Goal: Obtain resource: Download file/media

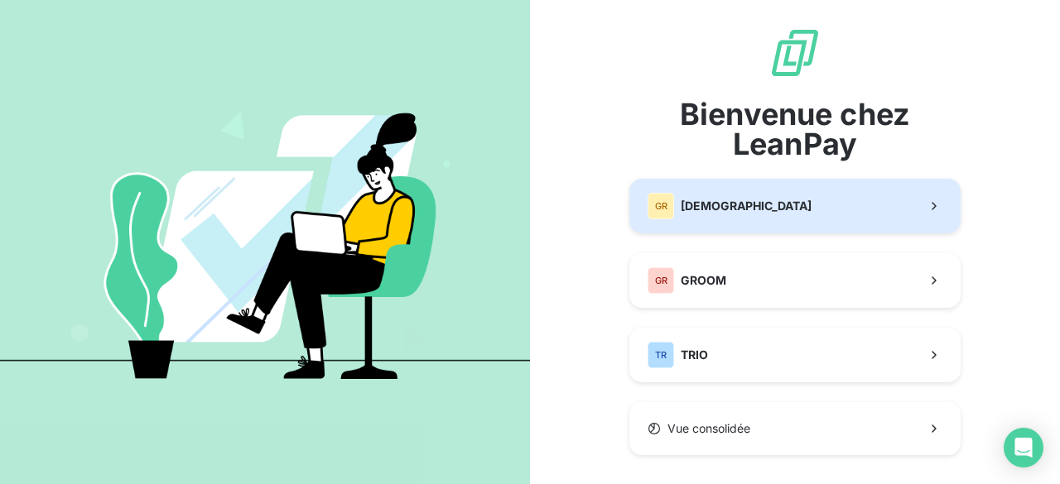
click at [722, 206] on span "[DEMOGRAPHIC_DATA]" at bounding box center [746, 206] width 131 height 17
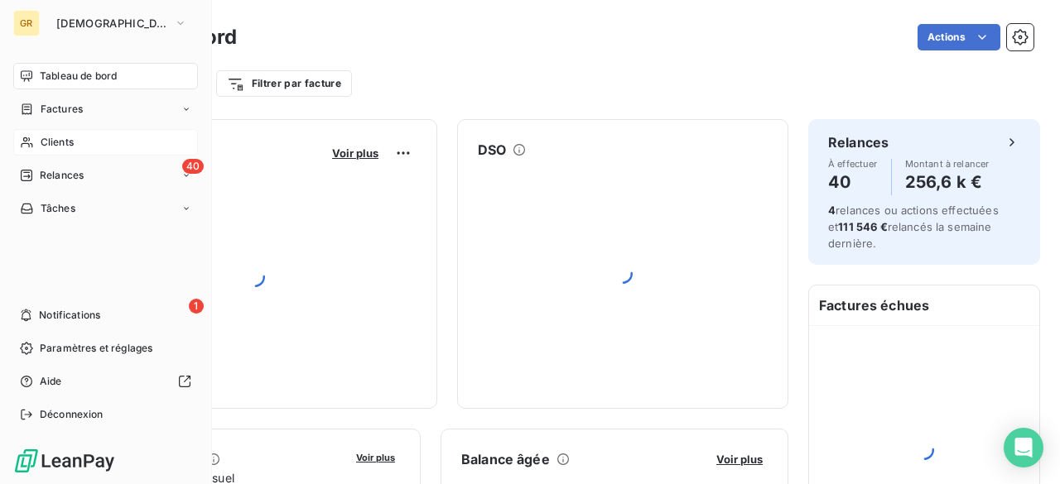
click at [55, 135] on span "Clients" at bounding box center [57, 142] width 33 height 15
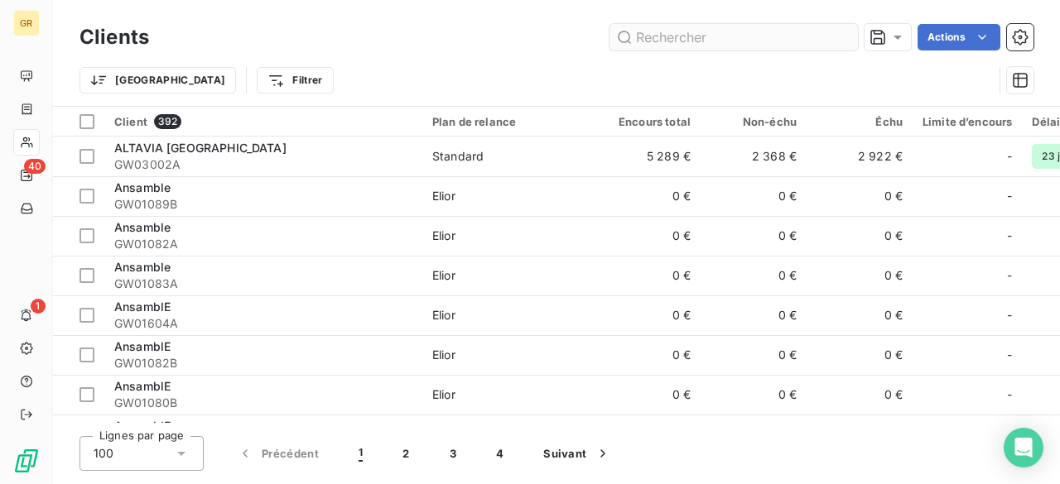
click at [681, 46] on input "text" at bounding box center [733, 37] width 248 height 26
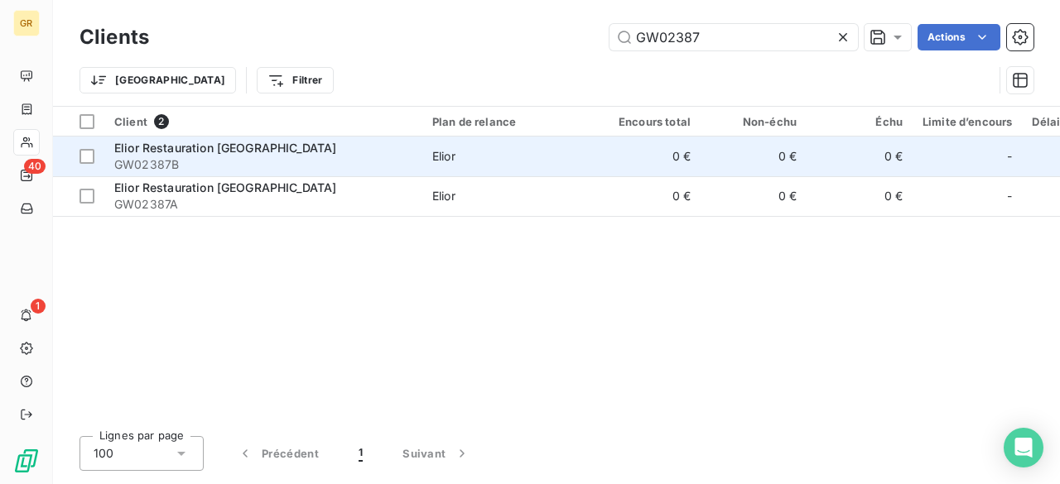
type input "GW02387"
click at [263, 160] on span "GW02387B" at bounding box center [263, 164] width 298 height 17
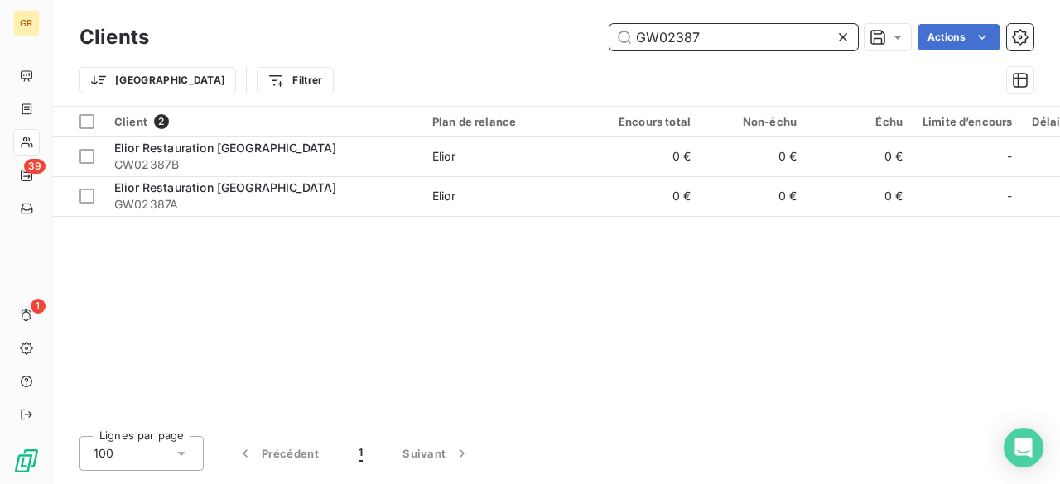
drag, startPoint x: 730, startPoint y: 41, endPoint x: 467, endPoint y: 36, distance: 263.3
click at [467, 36] on div "GW02387 Actions" at bounding box center [601, 37] width 864 height 26
paste input "-2"
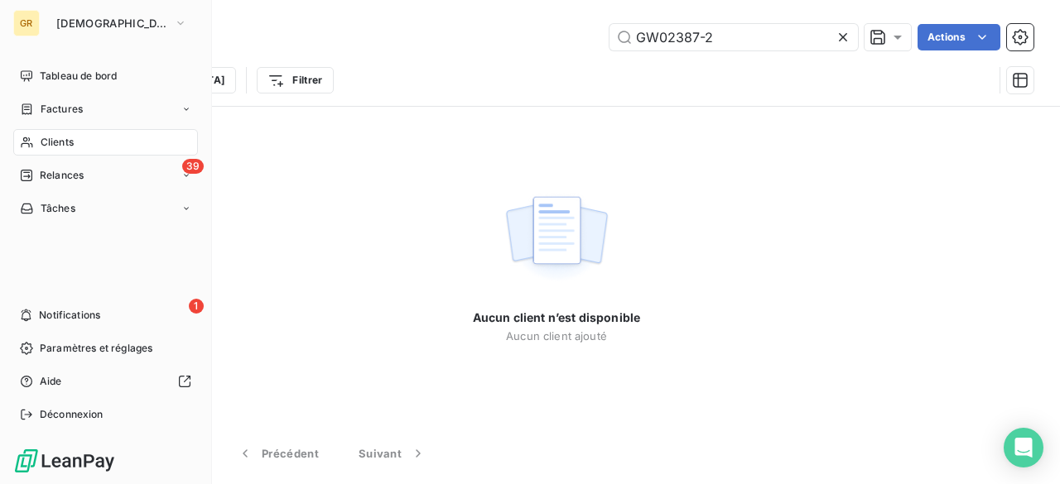
click at [37, 140] on div "Clients" at bounding box center [105, 142] width 185 height 26
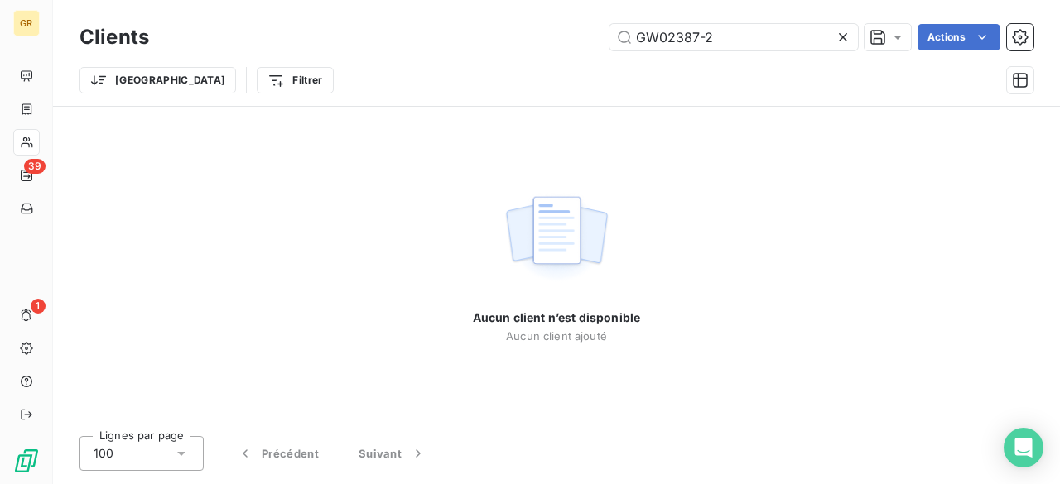
click at [727, 51] on div "Clients GW02387-2 Actions" at bounding box center [556, 37] width 954 height 35
click at [744, 37] on input "GW02387-2" at bounding box center [733, 37] width 248 height 26
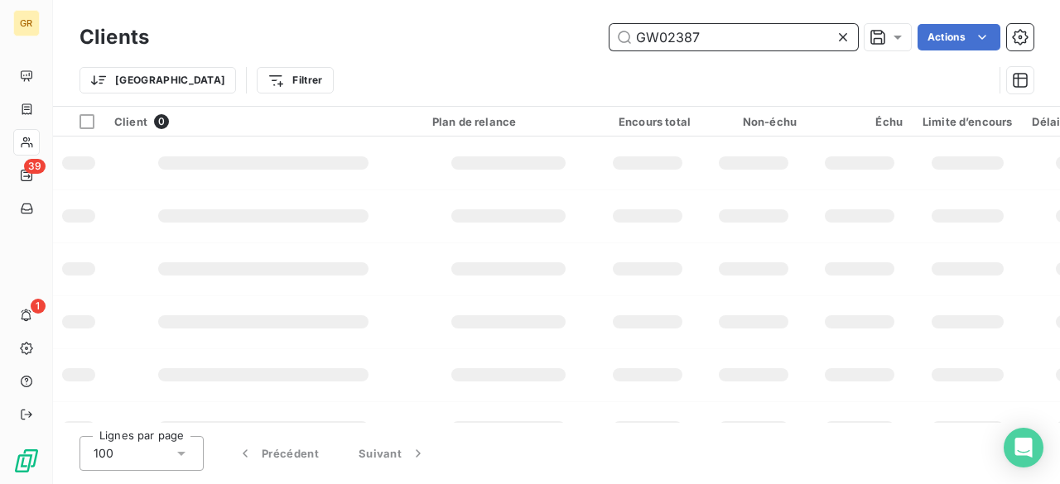
type input "GW02387"
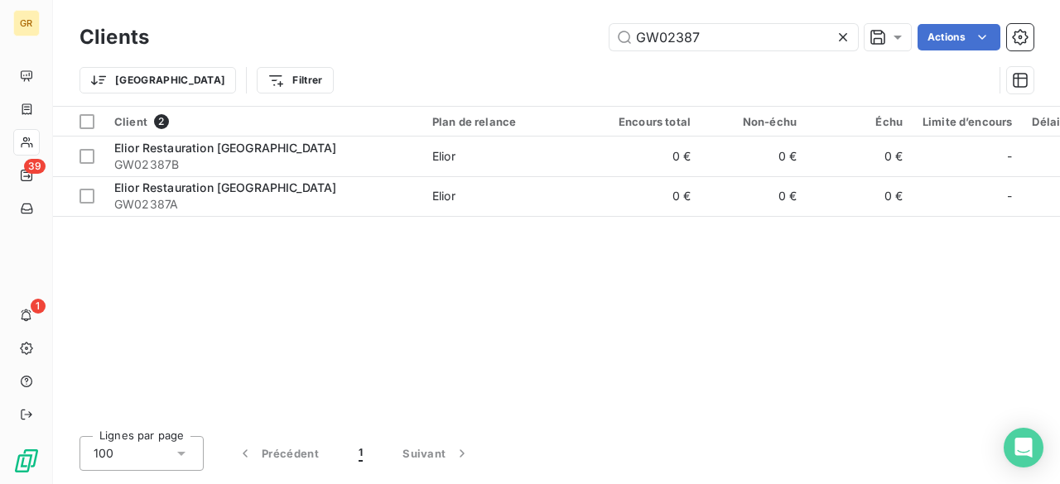
click at [515, 219] on div "Client 2 Plan de relance Encours total Non-échu Échu Limite d’encours Délai moy…" at bounding box center [556, 265] width 1007 height 316
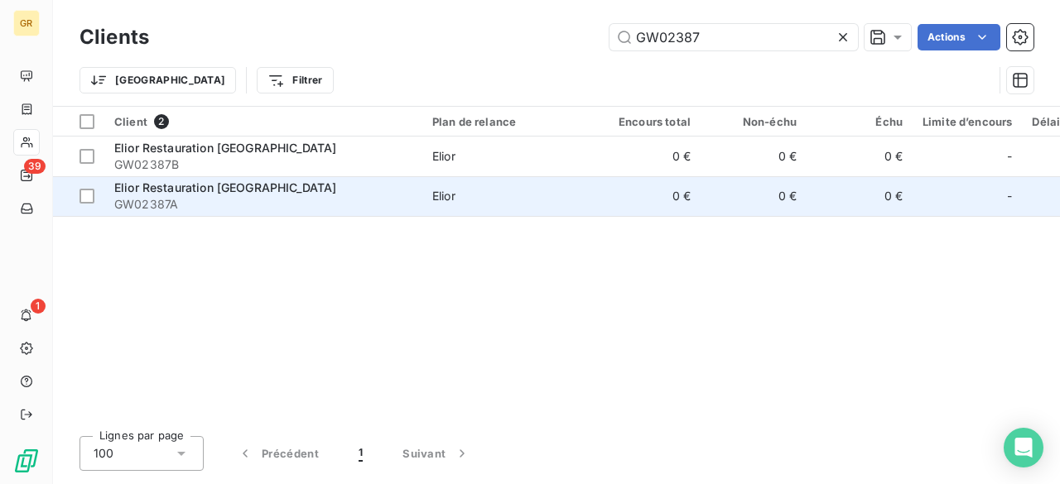
click at [508, 191] on span "Elior" at bounding box center [508, 196] width 152 height 17
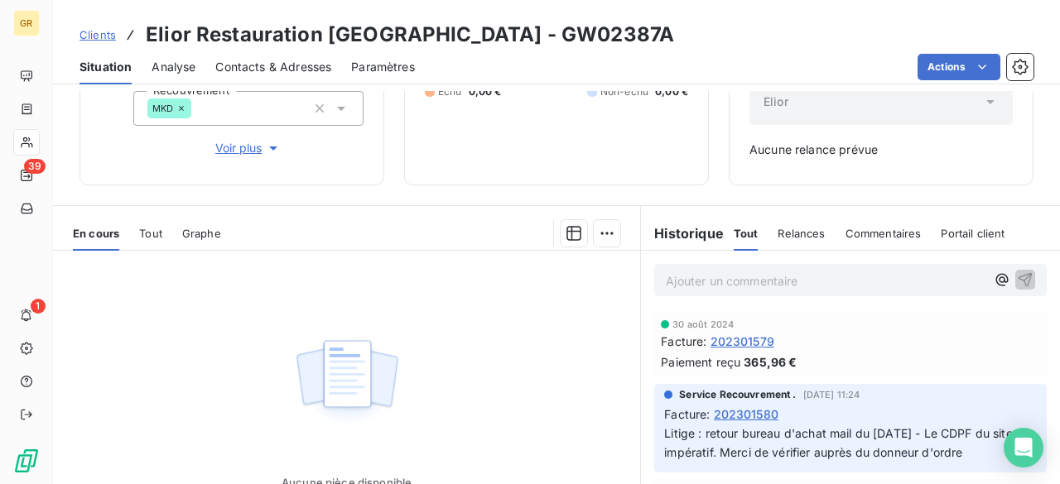
scroll to position [224, 0]
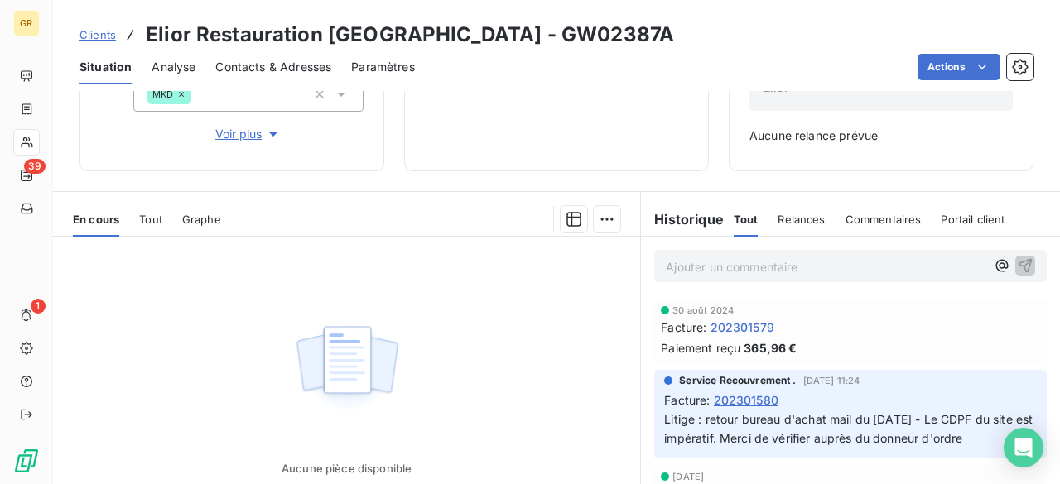
click at [152, 219] on span "Tout" at bounding box center [150, 219] width 23 height 13
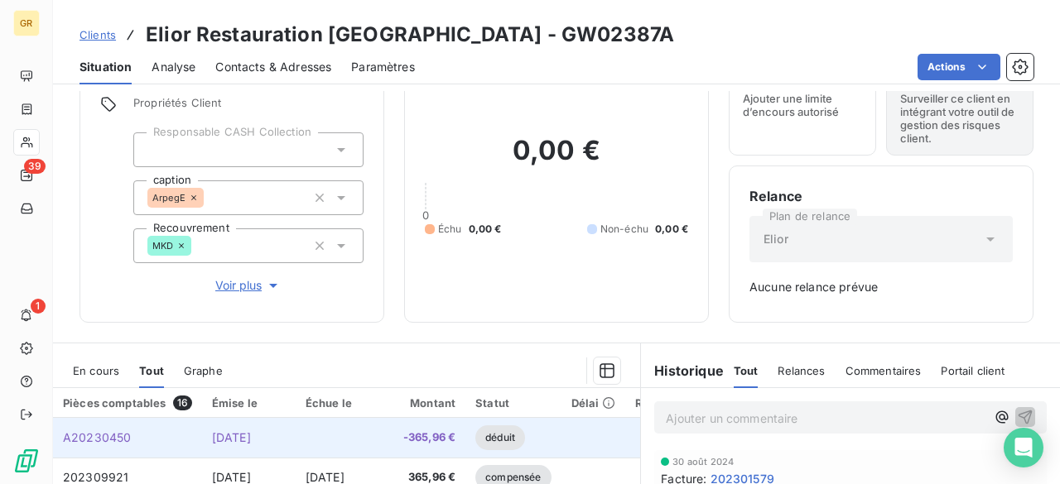
scroll to position [0, 0]
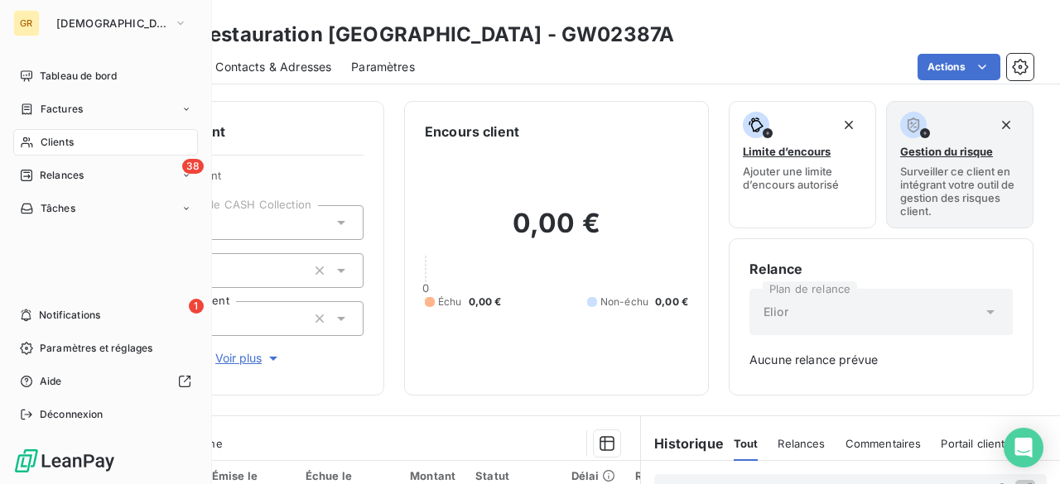
click at [36, 146] on div "Clients" at bounding box center [105, 142] width 185 height 26
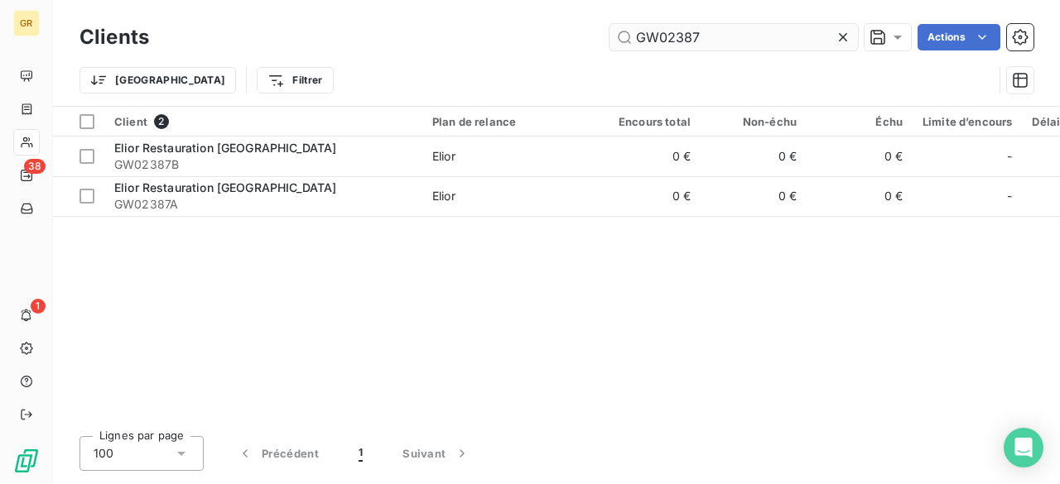
click at [740, 39] on input "GW02387" at bounding box center [733, 37] width 248 height 26
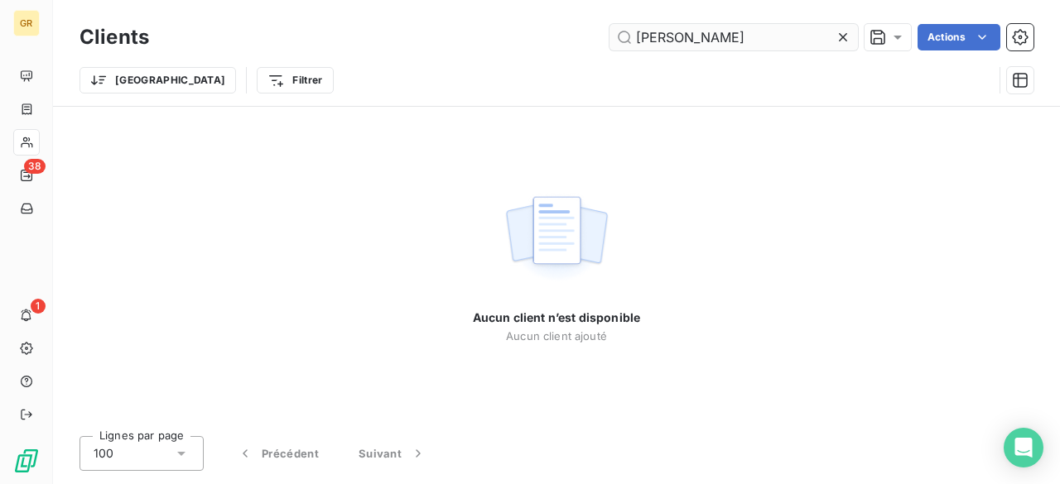
click at [740, 39] on input "wikan" at bounding box center [733, 37] width 248 height 26
click at [676, 31] on input "biop" at bounding box center [733, 37] width 248 height 26
click at [677, 31] on input "biop" at bounding box center [733, 37] width 248 height 26
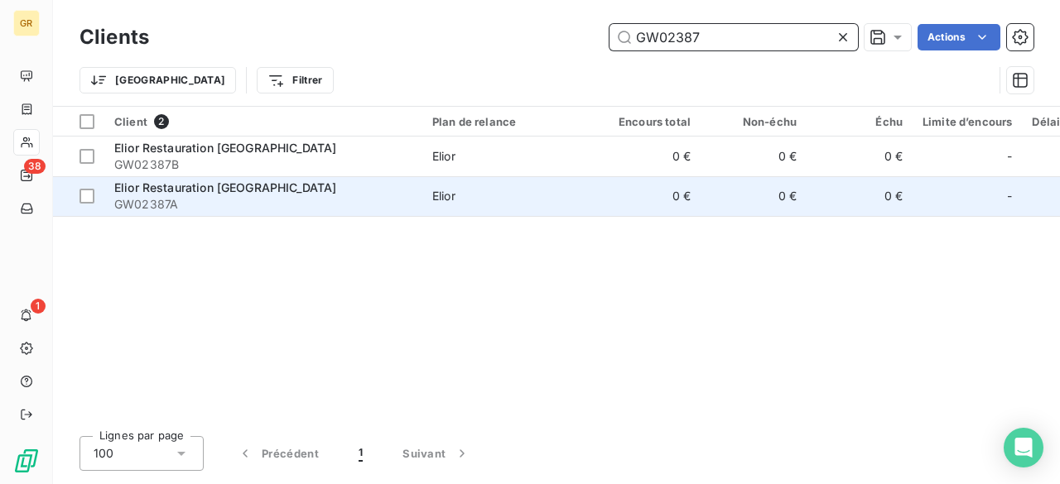
type input "GW02387"
click at [319, 211] on span "GW02387A" at bounding box center [263, 204] width 298 height 17
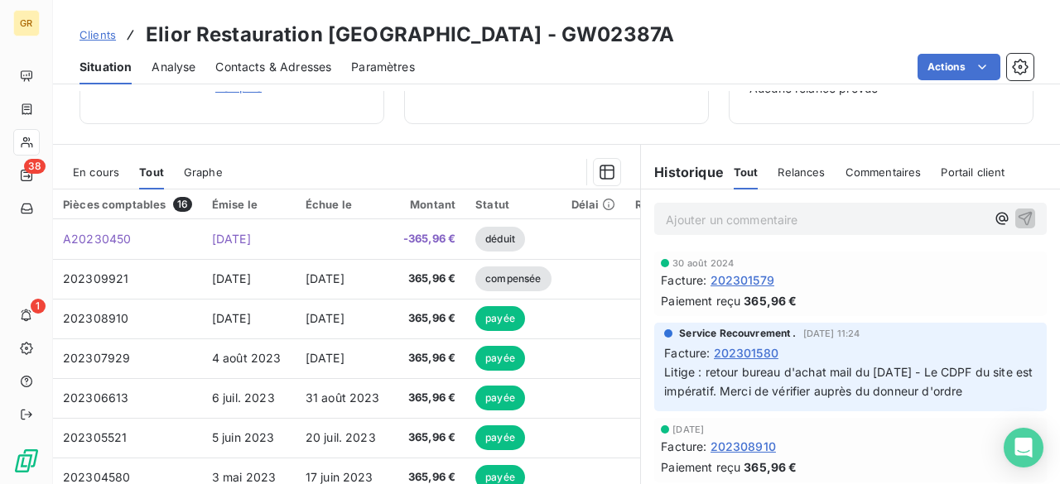
scroll to position [248, 0]
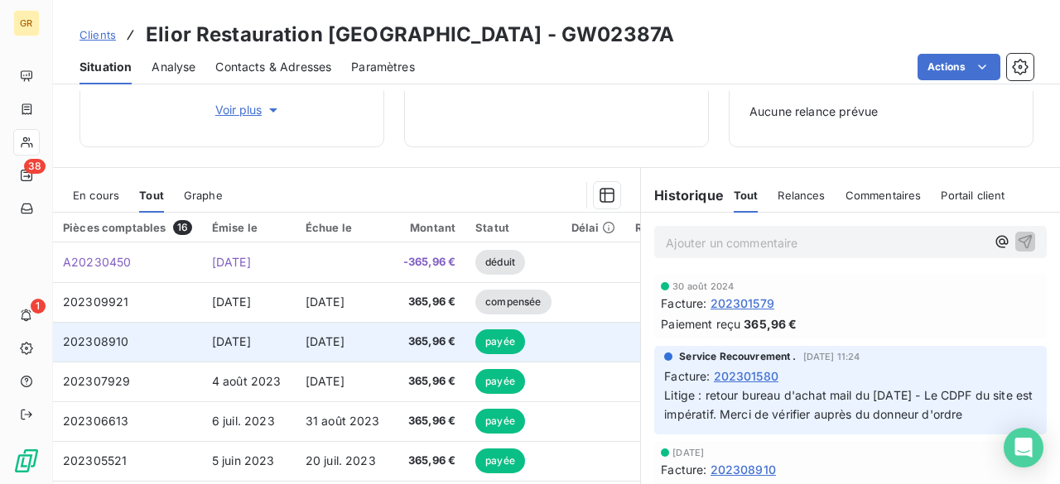
click at [270, 327] on td "5 sept. 2023" at bounding box center [249, 342] width 94 height 40
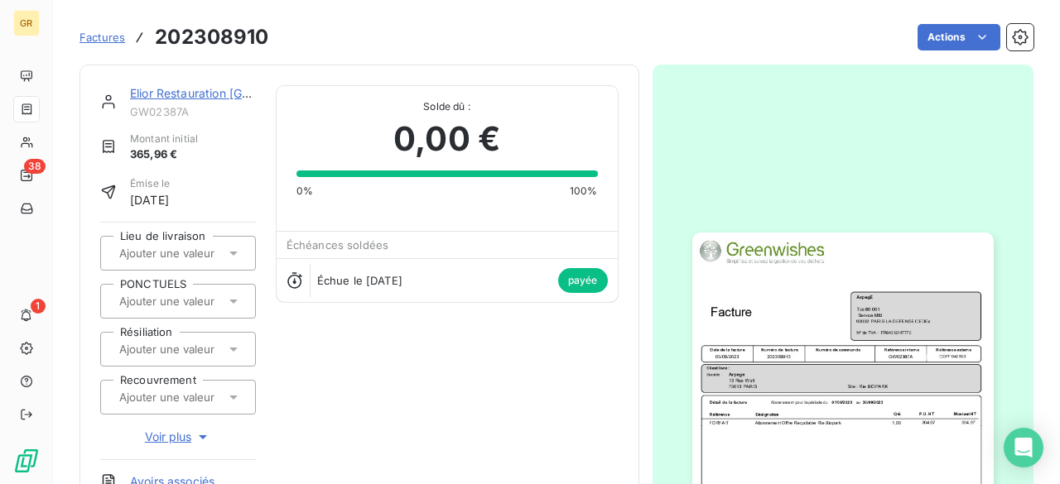
click at [837, 413] on img "button" at bounding box center [842, 446] width 301 height 426
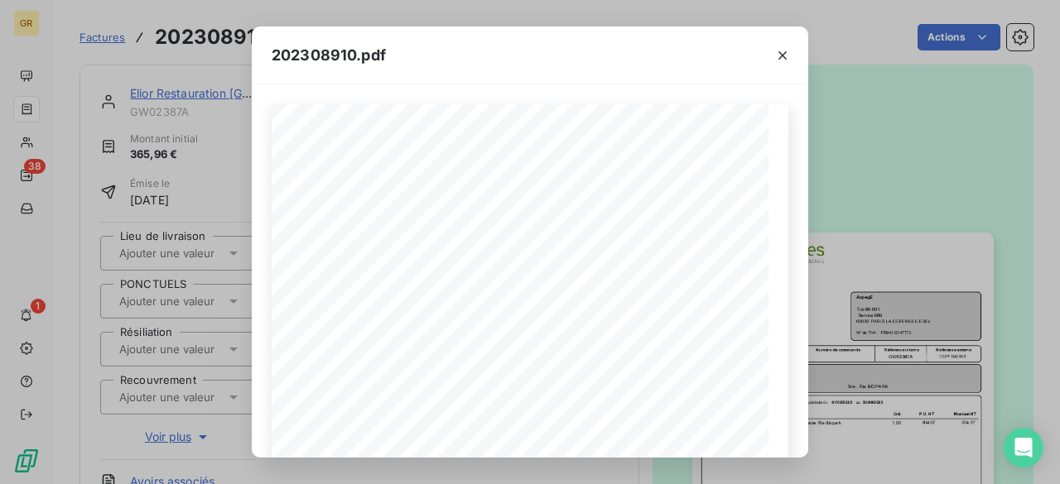
click at [782, 69] on div at bounding box center [782, 54] width 51 height 57
click at [787, 54] on icon "button" at bounding box center [782, 55] width 17 height 17
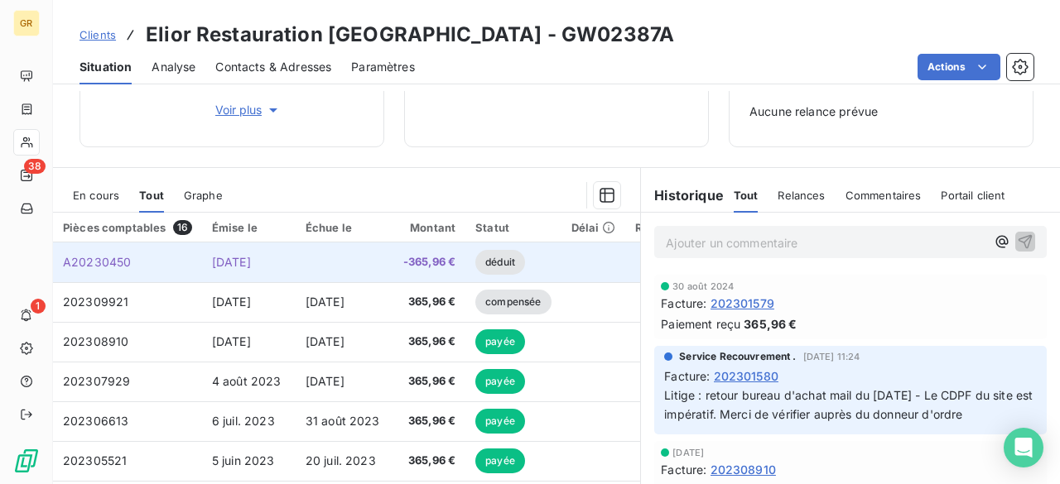
click at [251, 264] on span "25 oct. 2023" at bounding box center [231, 262] width 39 height 14
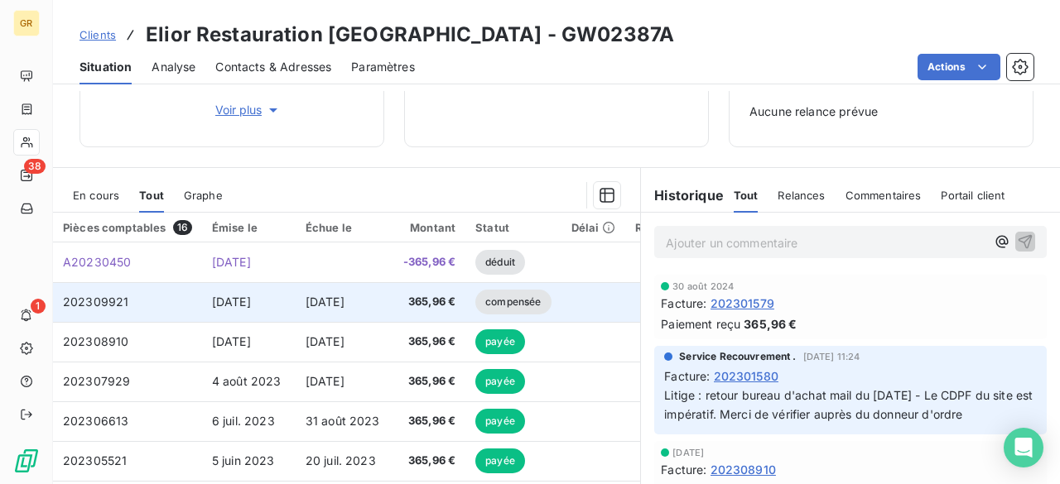
click at [195, 296] on td "202309921" at bounding box center [127, 302] width 149 height 40
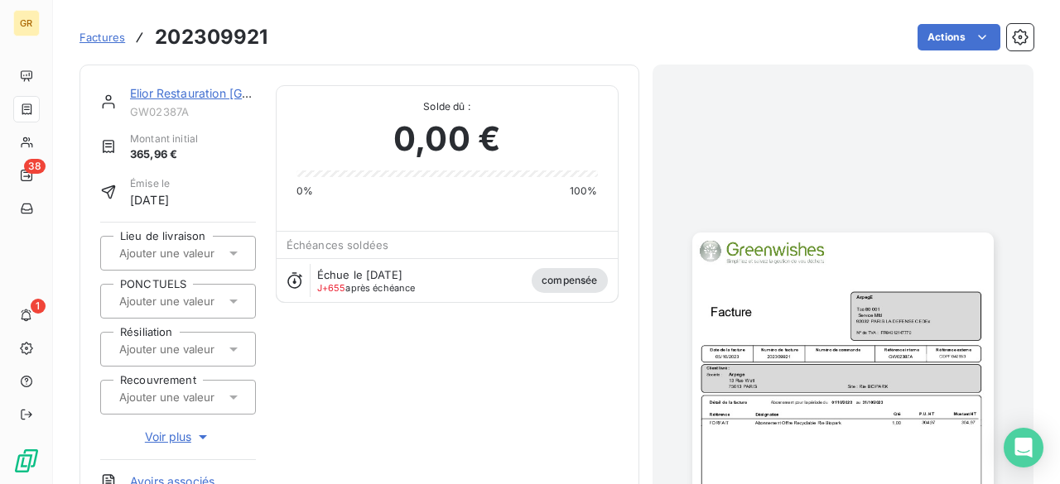
click at [890, 342] on img "button" at bounding box center [842, 446] width 301 height 426
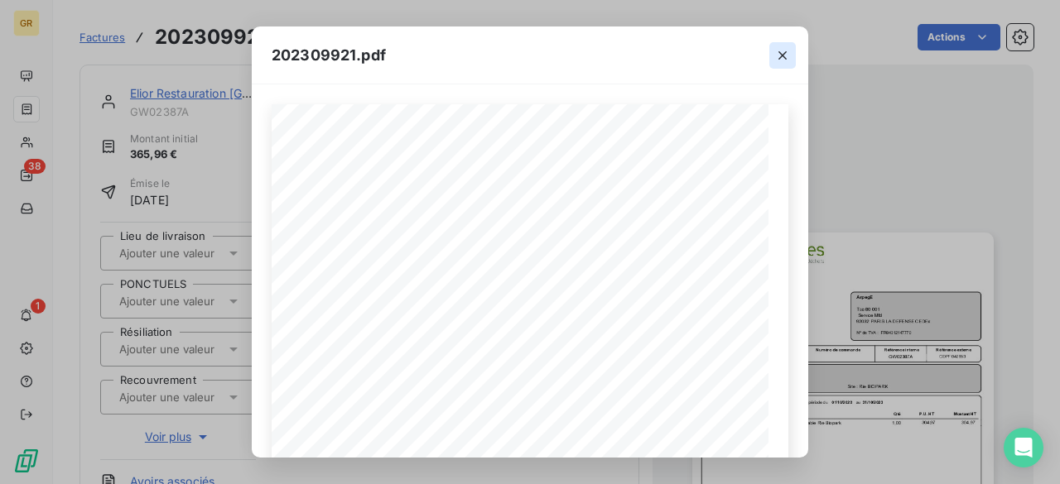
click at [787, 61] on icon "button" at bounding box center [782, 55] width 17 height 17
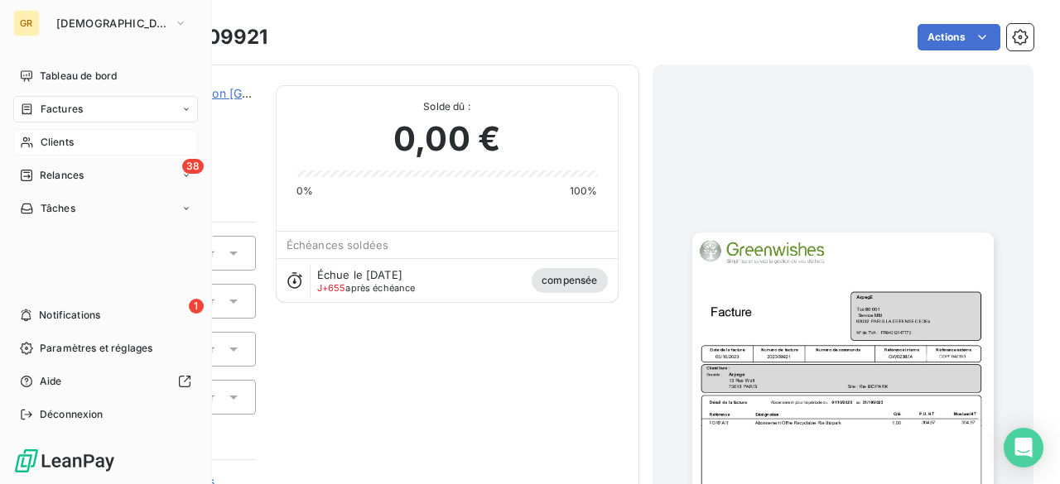
click at [58, 138] on span "Clients" at bounding box center [57, 142] width 33 height 15
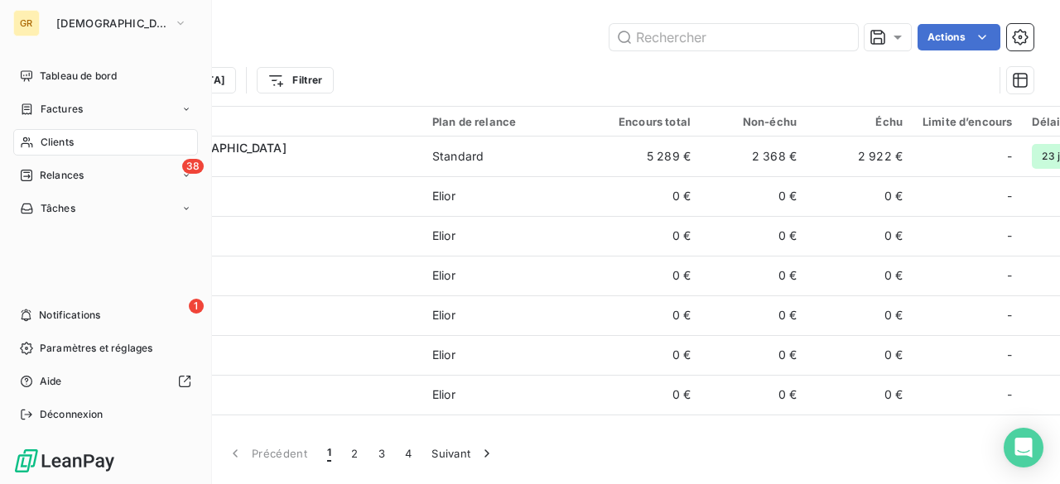
click at [104, 146] on div "Clients" at bounding box center [105, 142] width 185 height 26
click at [103, 145] on div "Clients" at bounding box center [105, 142] width 185 height 26
click at [88, 143] on div "Clients" at bounding box center [105, 142] width 185 height 26
click at [83, 148] on div "Clients" at bounding box center [105, 142] width 185 height 26
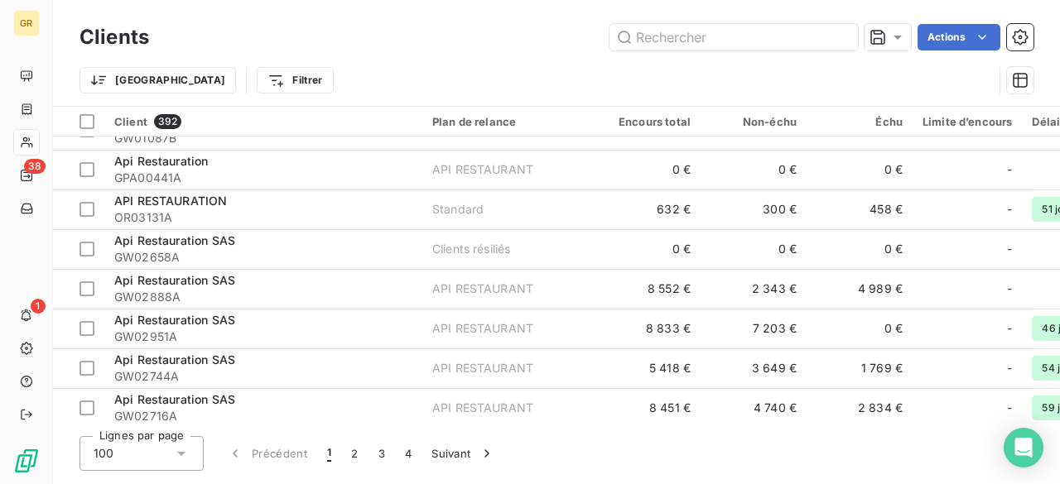
scroll to position [1076, 0]
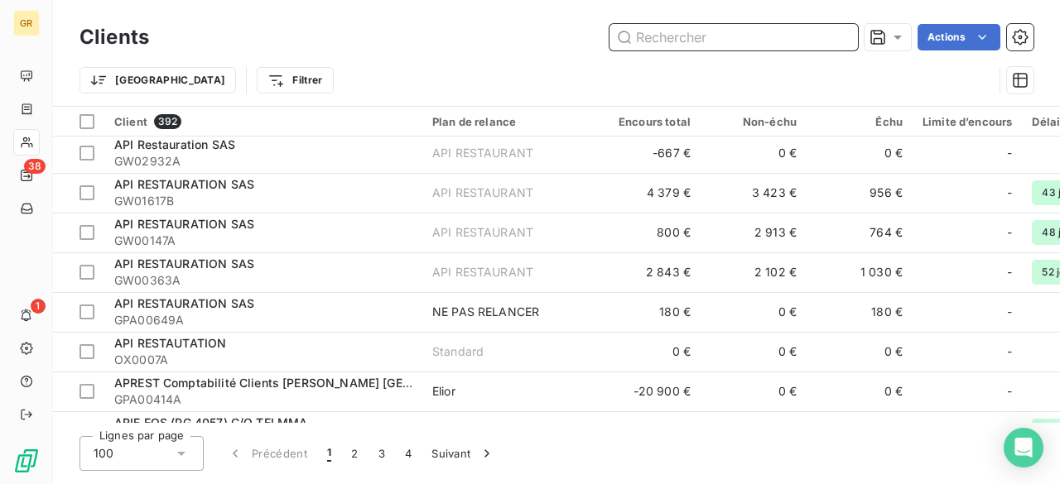
click at [795, 35] on input "text" at bounding box center [733, 37] width 248 height 26
paste input "GW02387C"
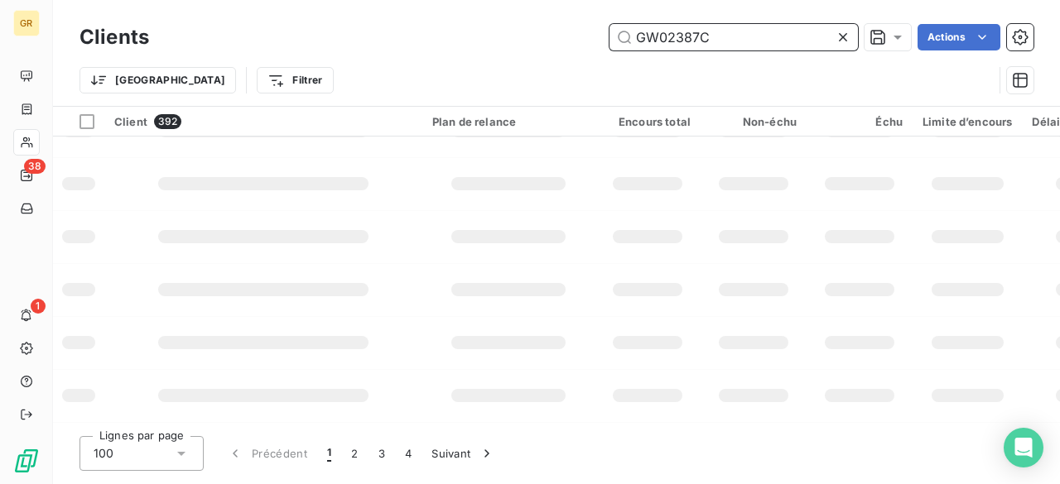
scroll to position [515, 0]
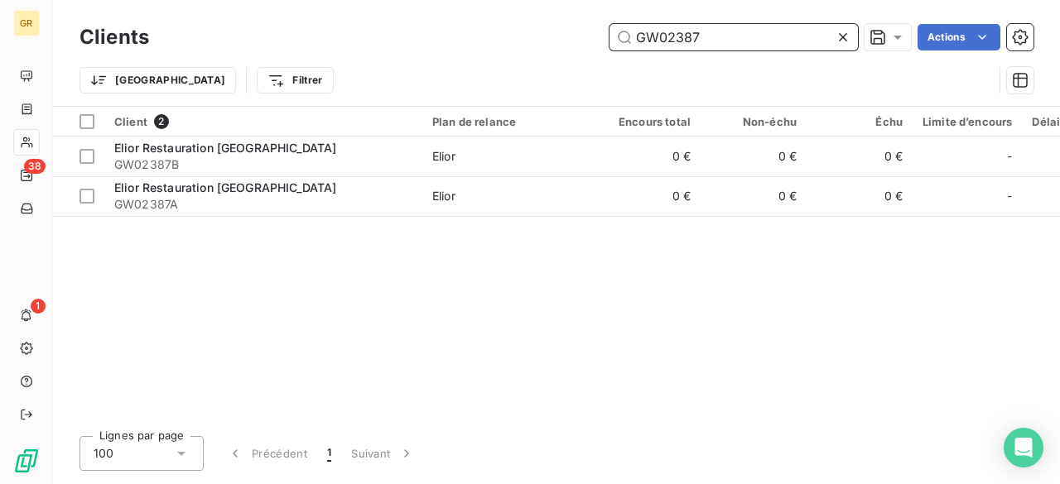
type input "GW02387"
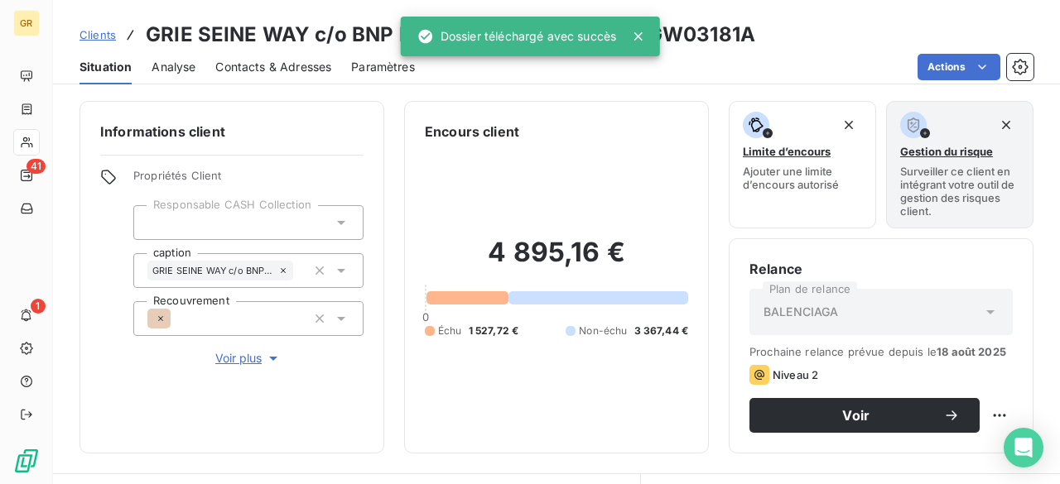
scroll to position [319, 0]
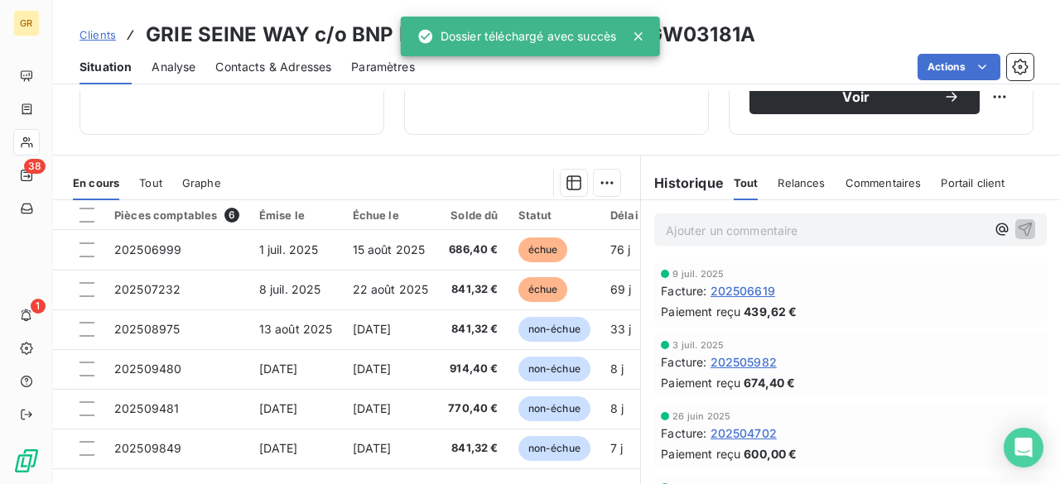
click at [730, 36] on h3 "GRIE SEINE WAY c/o BNP PARIBAS REPM –55022 - GW03181A" at bounding box center [450, 35] width 609 height 30
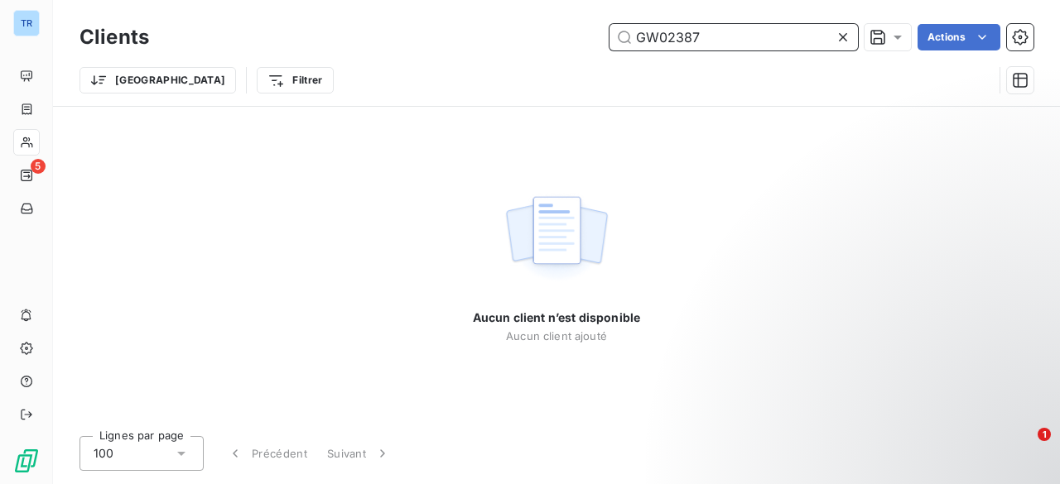
click at [703, 46] on input "GW02387" at bounding box center [733, 37] width 248 height 26
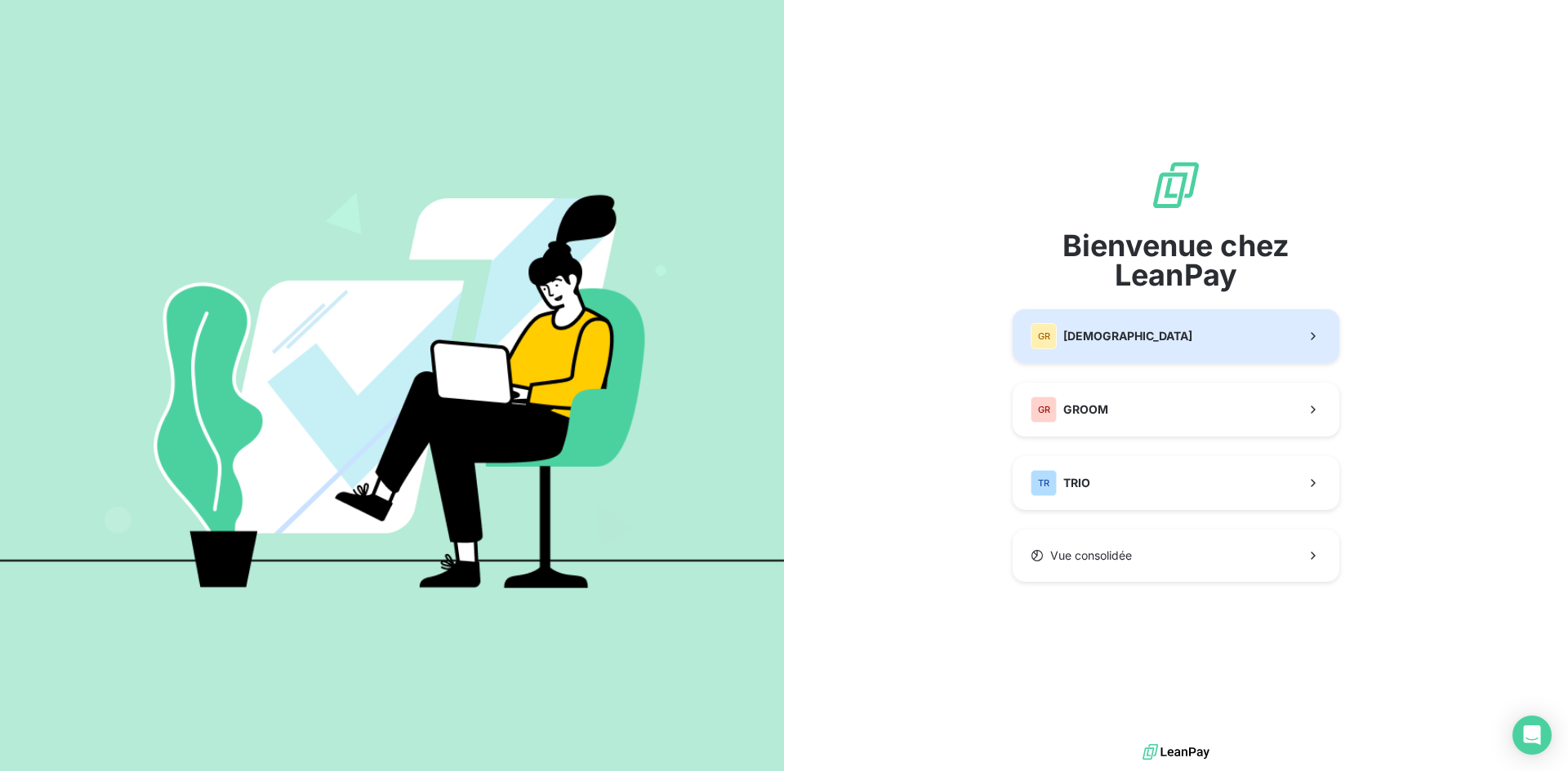
click at [1162, 361] on button "GR GREENWISHES" at bounding box center [1176, 336] width 326 height 54
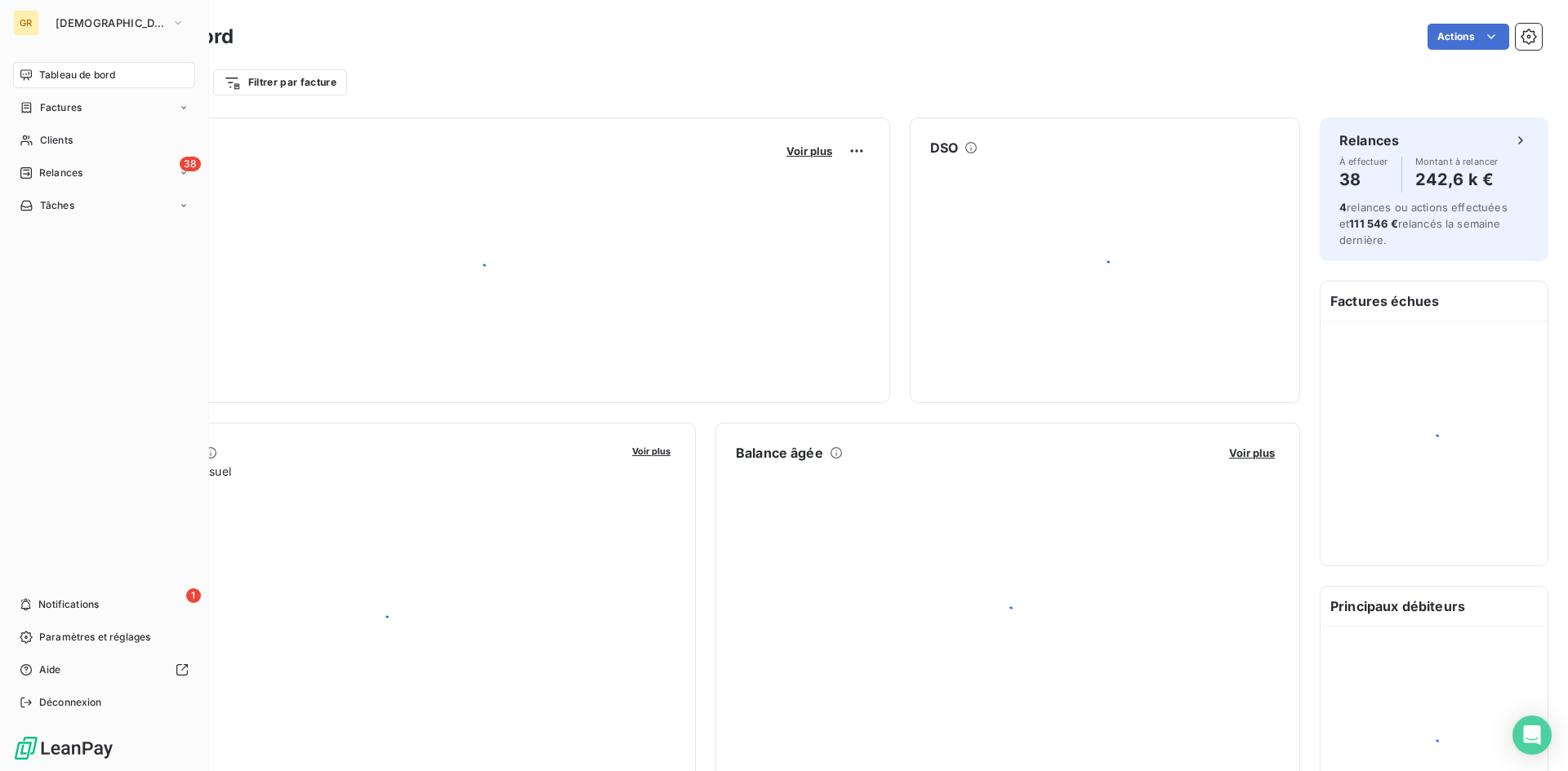
click at [25, 22] on div "GR" at bounding box center [26, 23] width 26 height 26
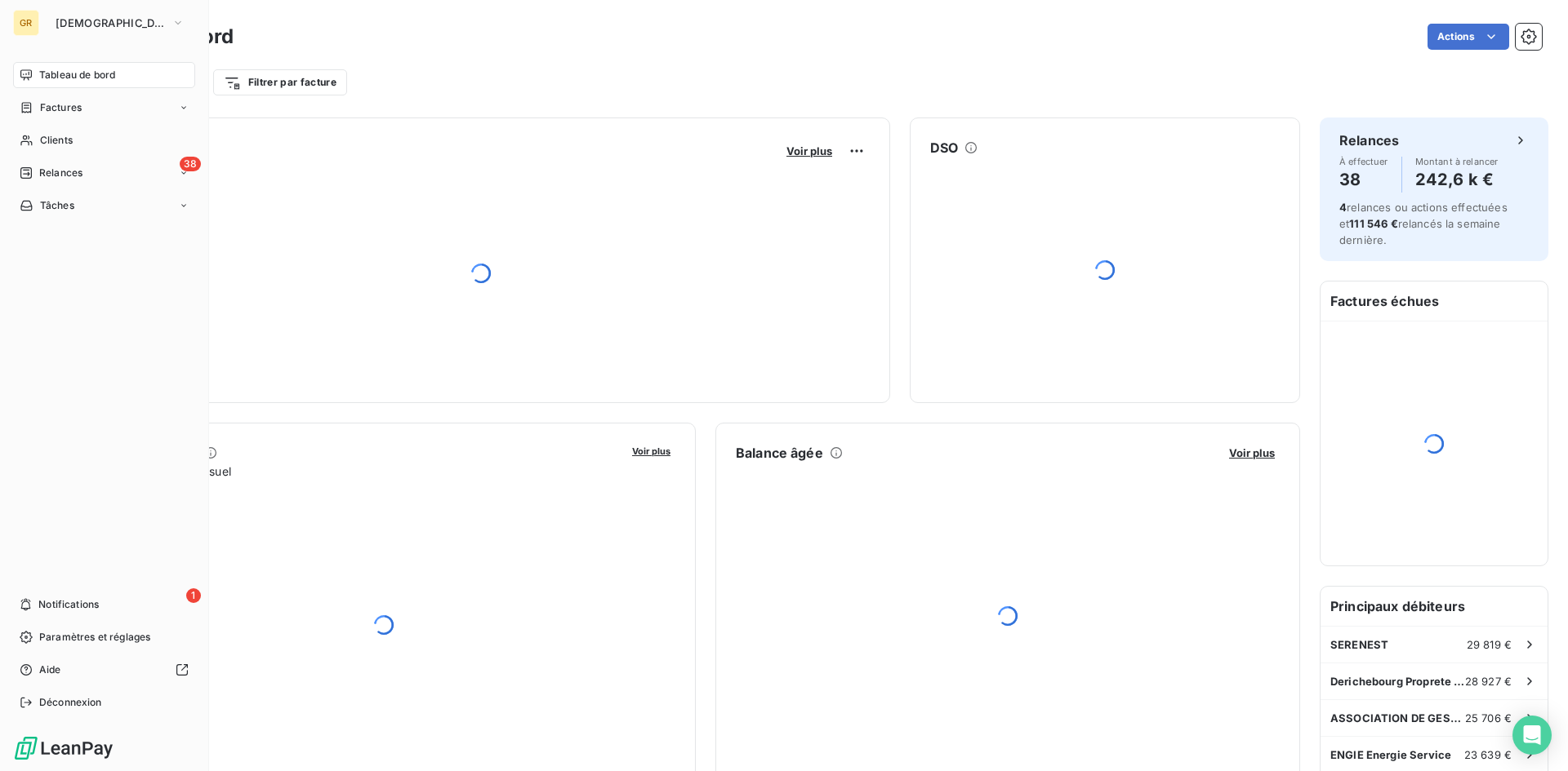
click at [39, 24] on div "GR GREENWISHES" at bounding box center [104, 23] width 182 height 26
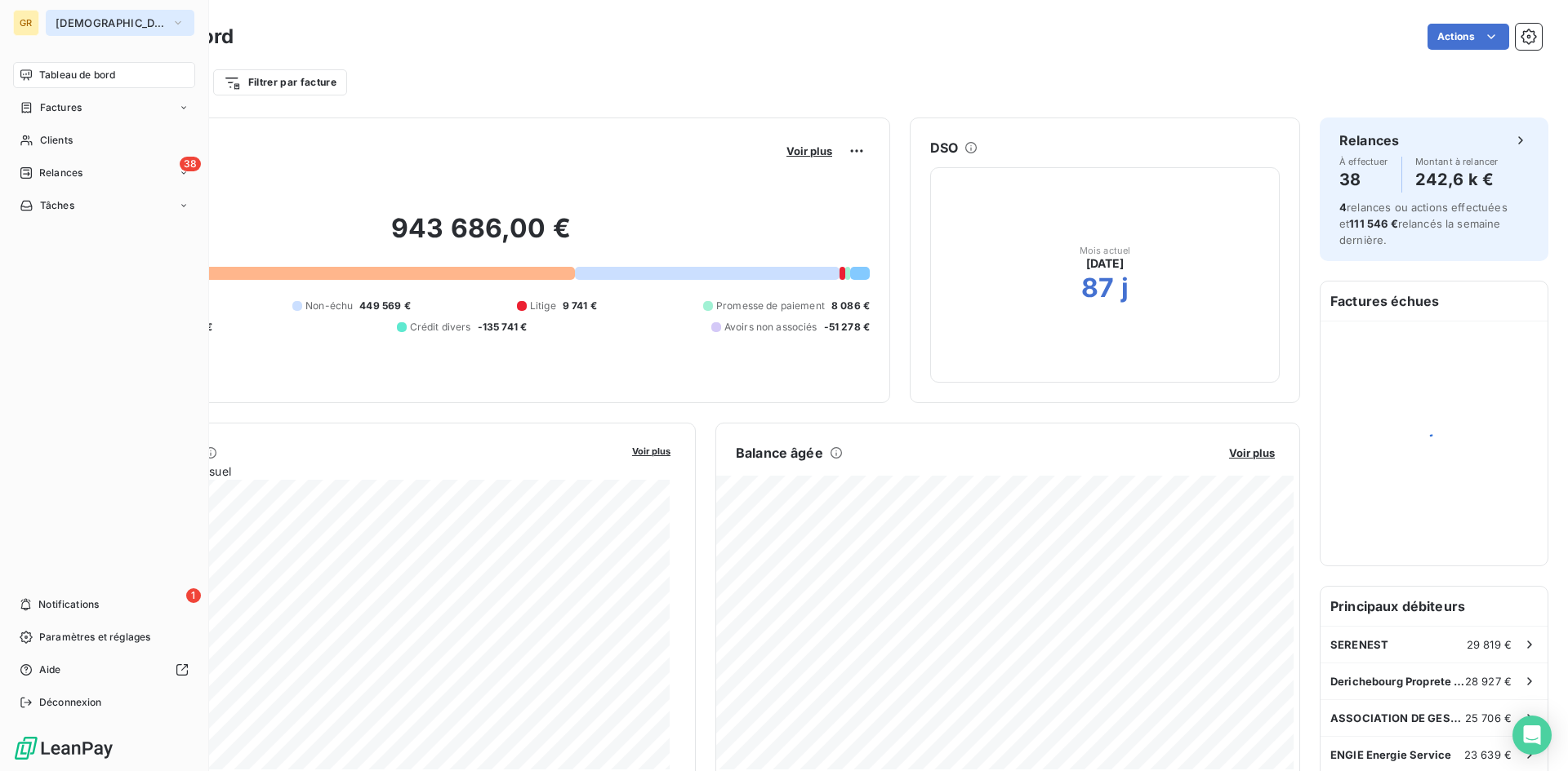
click at [83, 26] on span "GREENWISHES" at bounding box center [109, 23] width 109 height 13
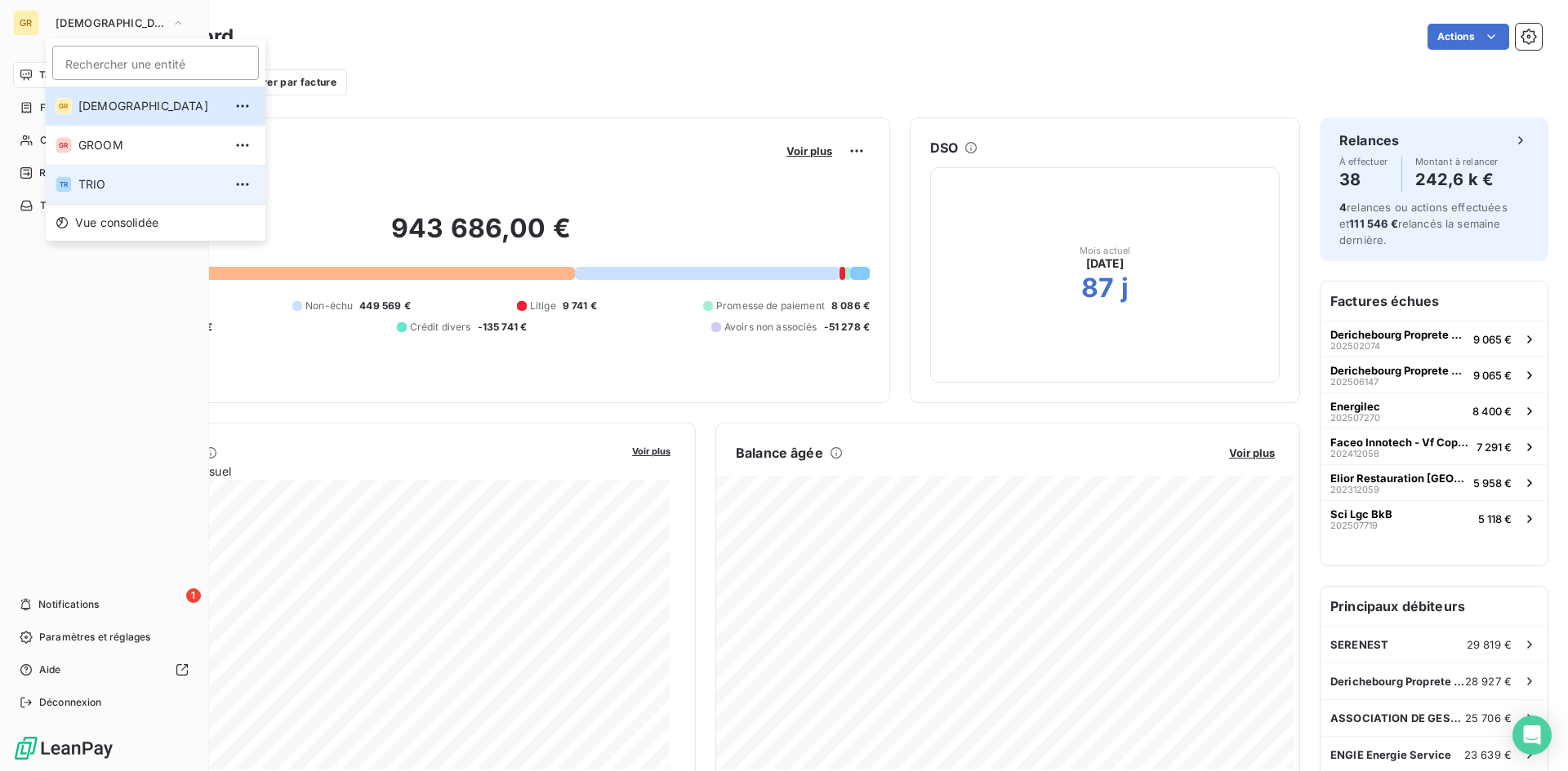
click at [137, 179] on span "TRIO" at bounding box center [150, 184] width 145 height 17
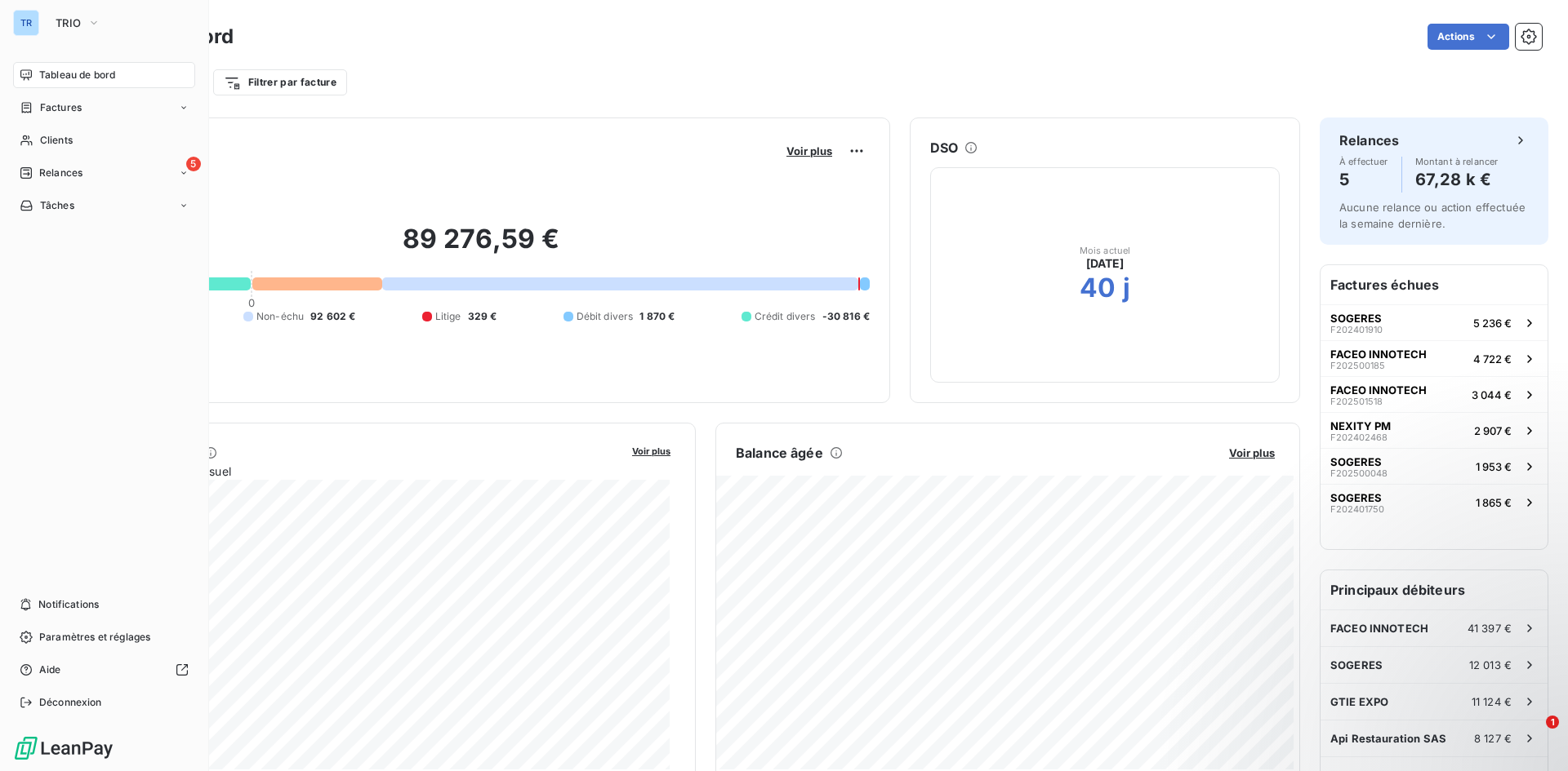
click at [50, 145] on span "Clients" at bounding box center [56, 140] width 33 height 15
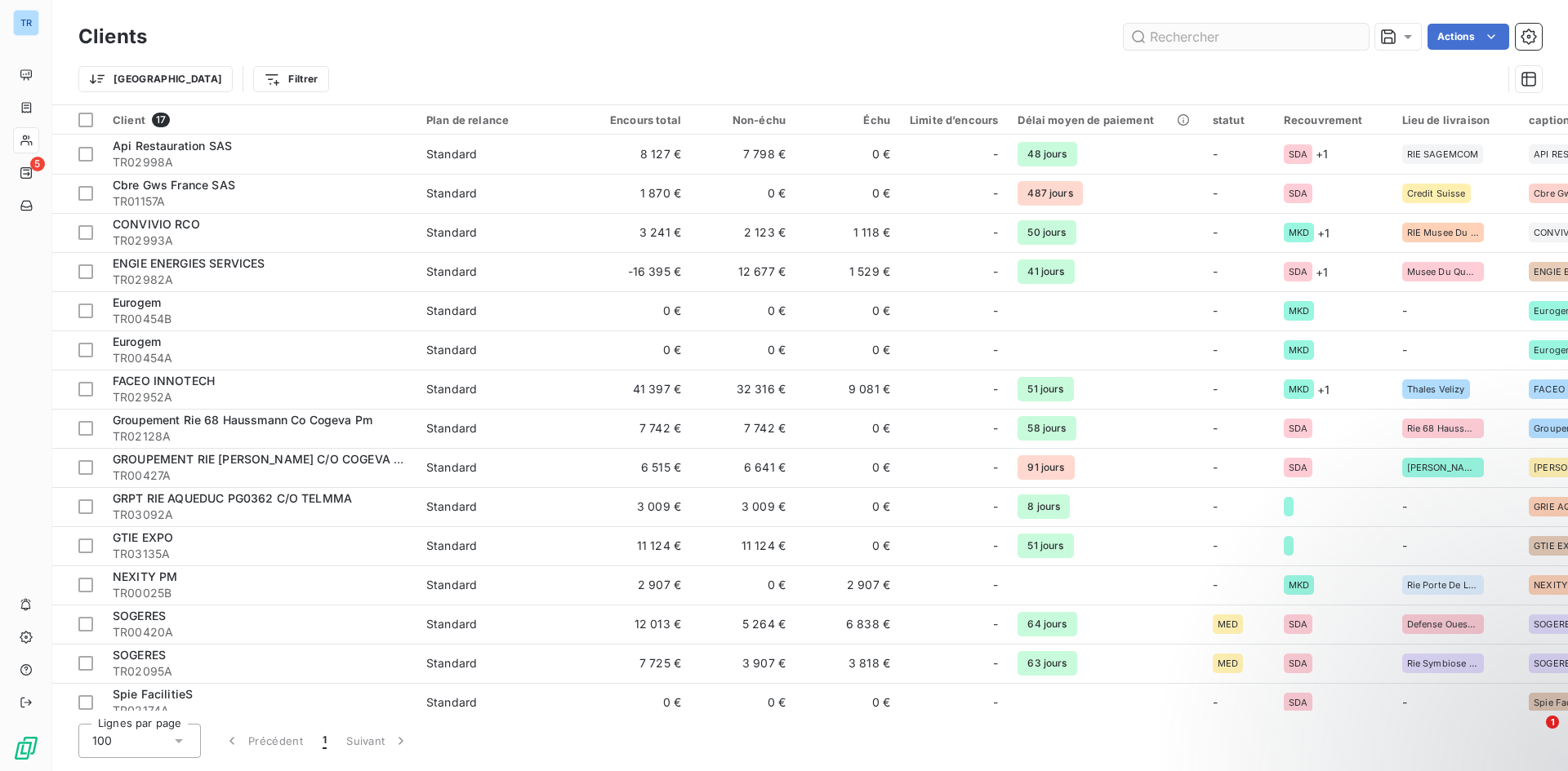
click at [1207, 33] on input "text" at bounding box center [1246, 36] width 245 height 26
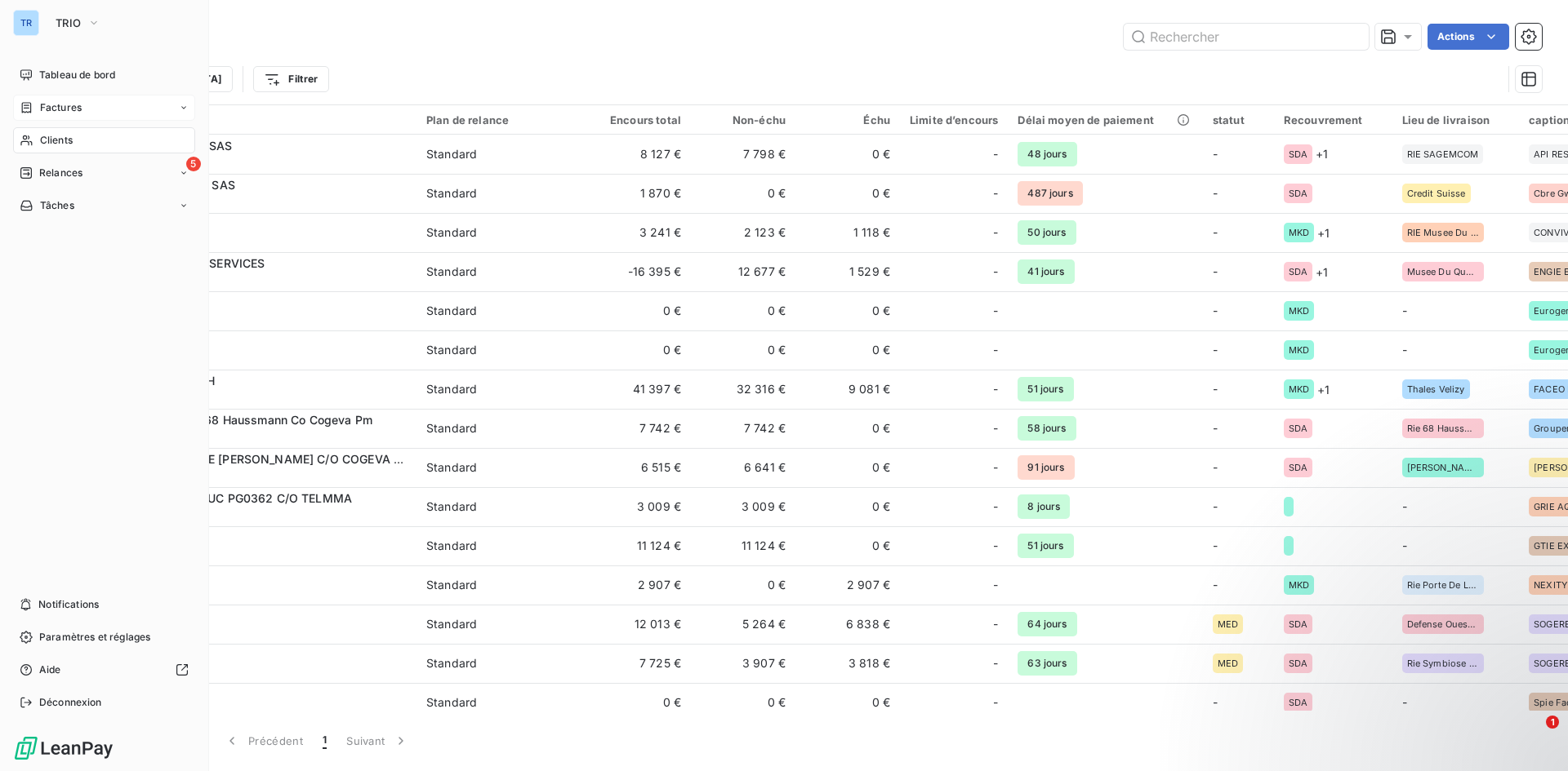
click at [63, 110] on span "Factures" at bounding box center [61, 107] width 41 height 15
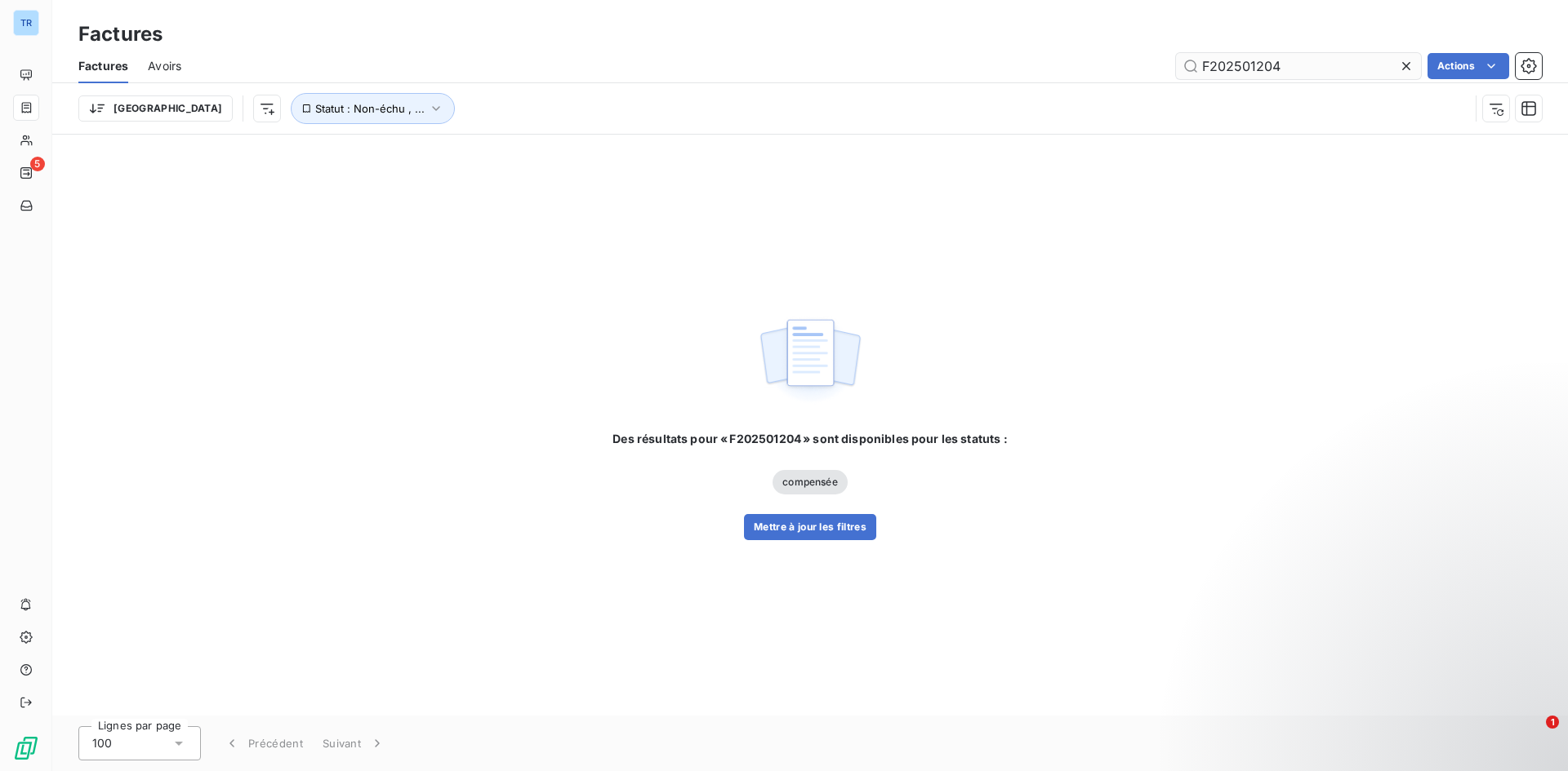
click at [1303, 58] on input "F202501204" at bounding box center [1298, 66] width 245 height 26
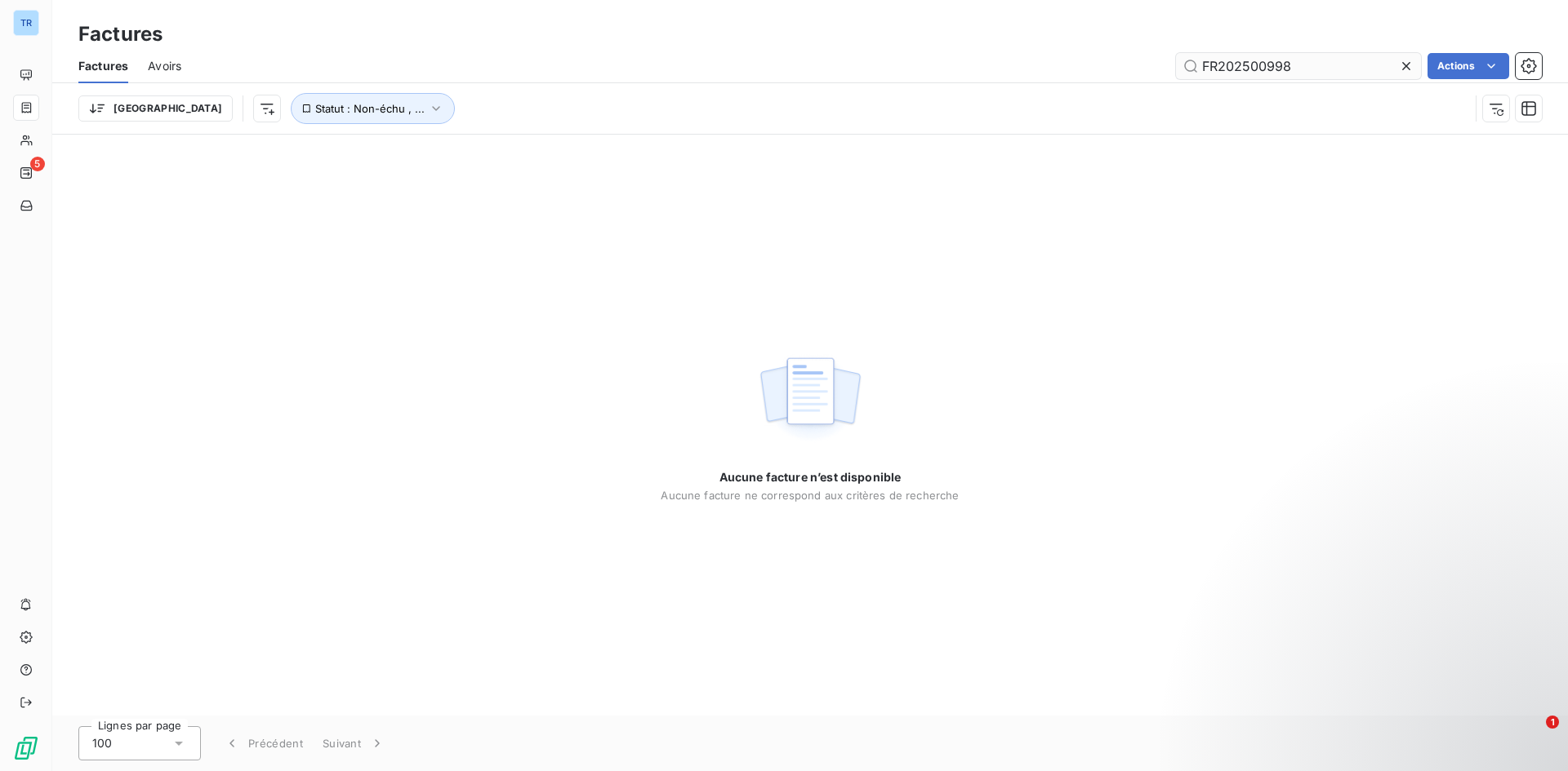
type input "FR202500998"
click at [1449, 66] on html "TR 5 Factures Factures Avoirs FR202500998 Actions Trier Statut : Non-échu , ...…" at bounding box center [784, 386] width 1568 height 771
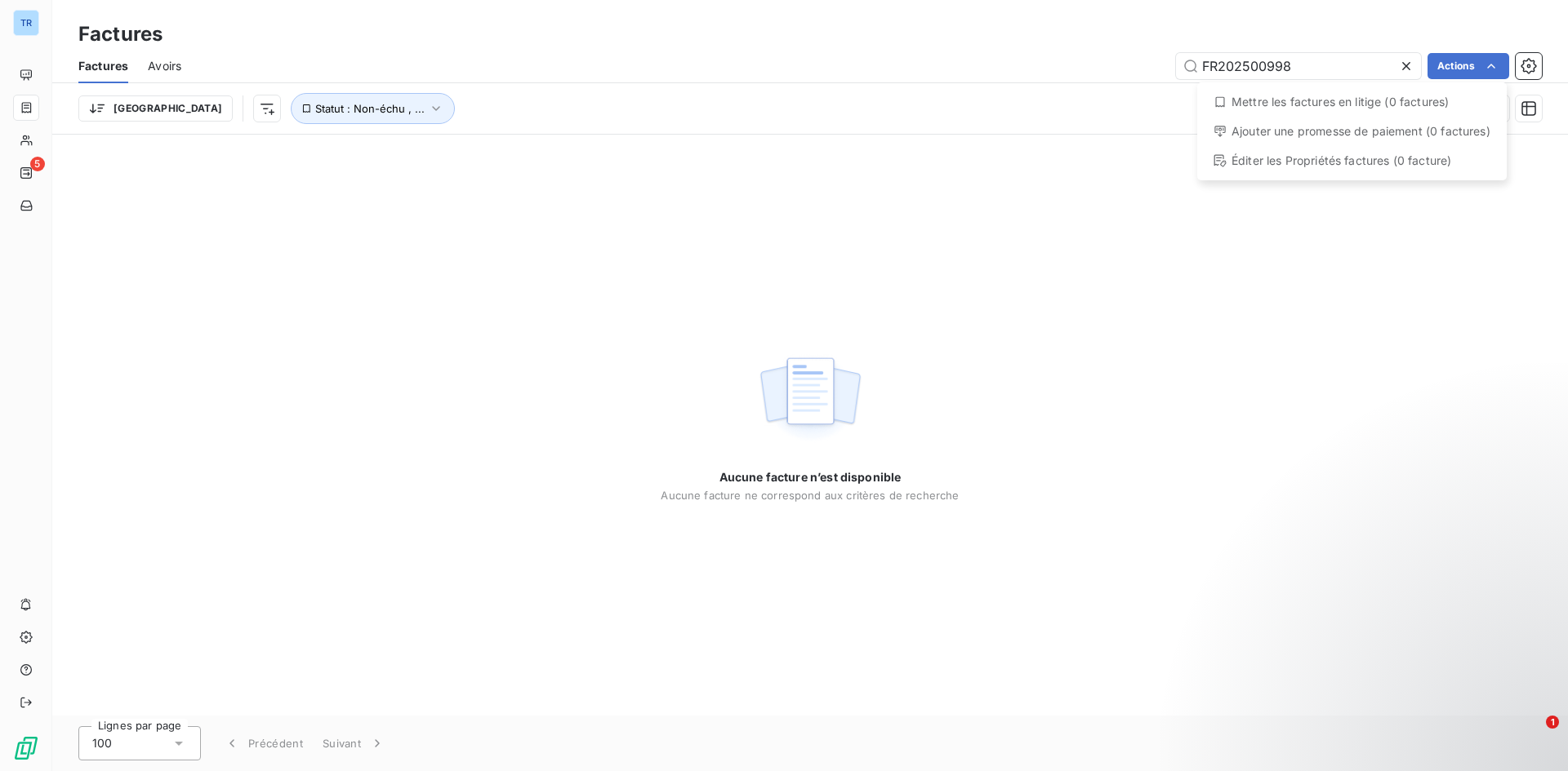
click at [26, 134] on html "TR 5 Factures Factures Avoirs FR202500998 Actions Mettre les factures en litige…" at bounding box center [784, 386] width 1568 height 771
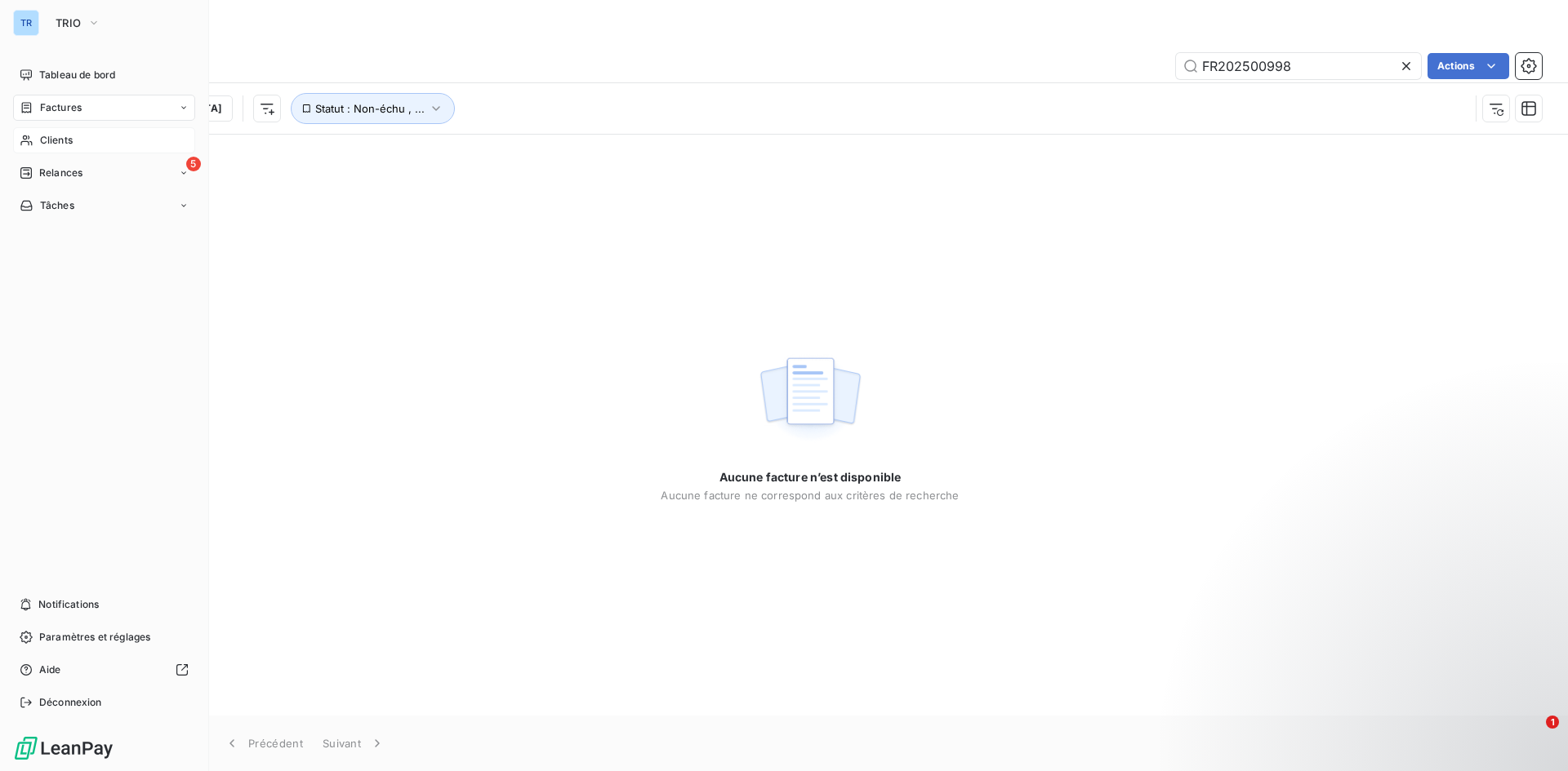
click at [32, 137] on icon at bounding box center [27, 140] width 14 height 13
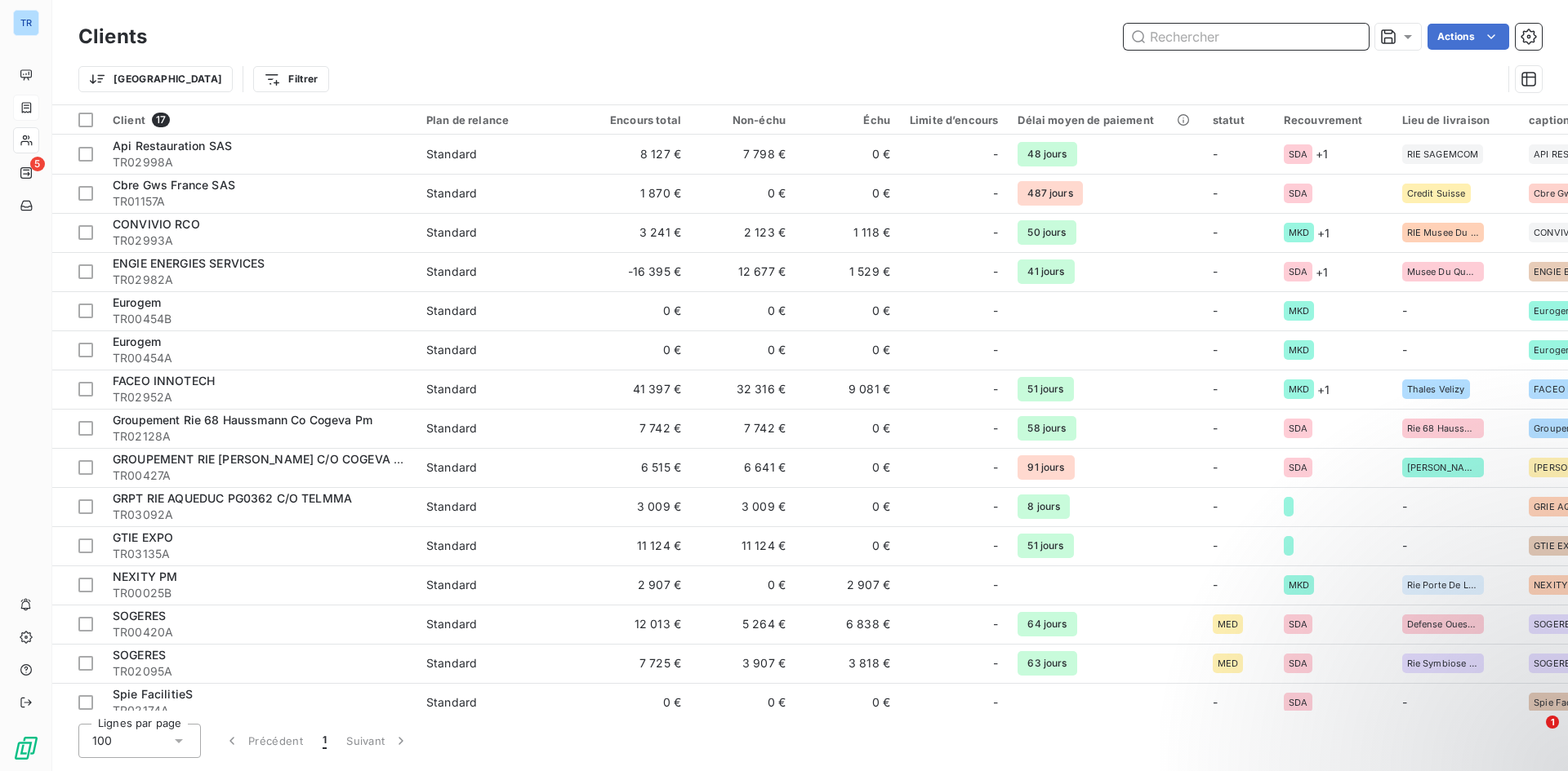
click at [1208, 38] on input "text" at bounding box center [1246, 36] width 245 height 26
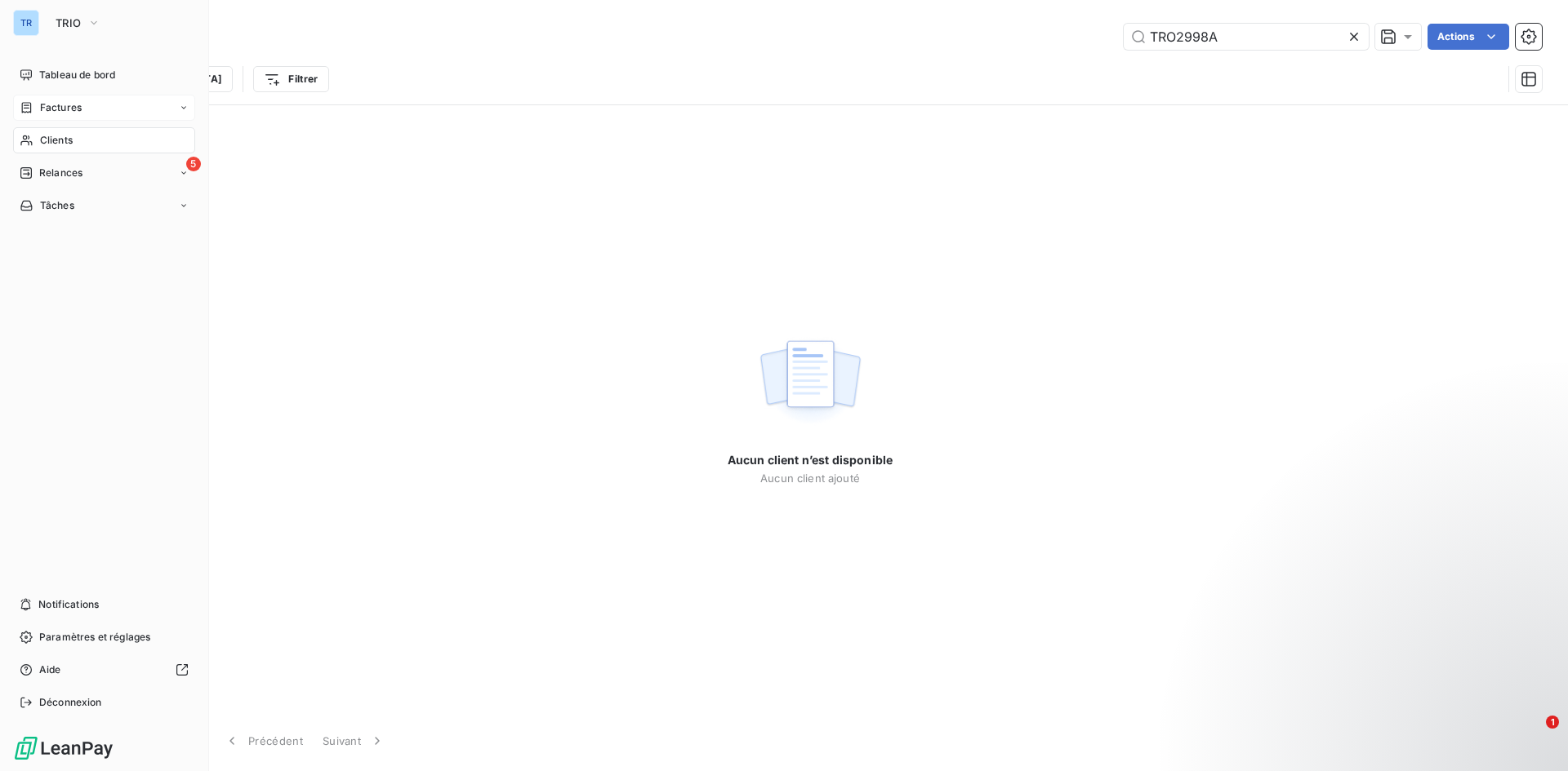
click at [70, 136] on span "Clients" at bounding box center [56, 140] width 33 height 15
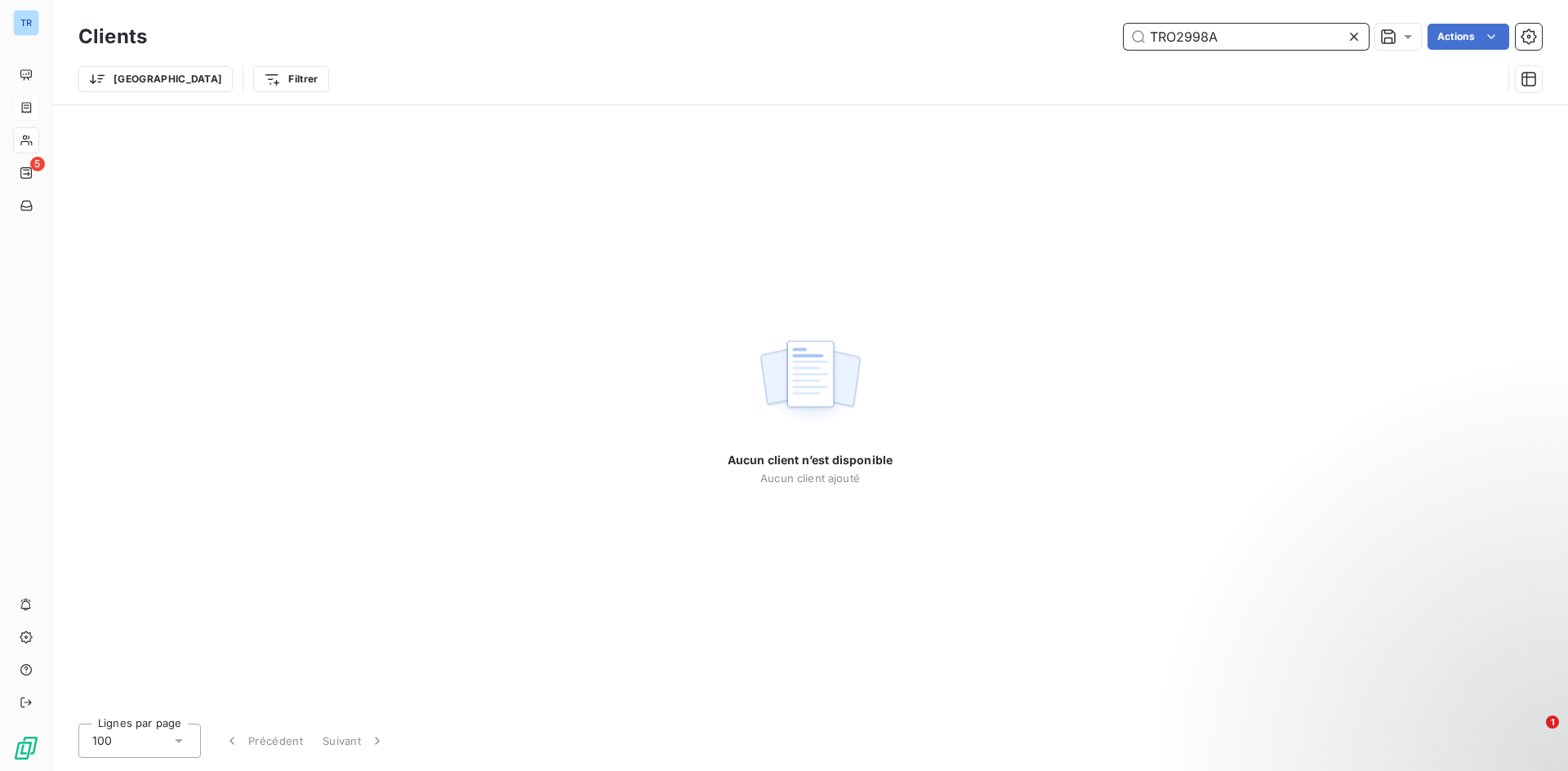
click at [1218, 32] on input "TRO2998A" at bounding box center [1246, 36] width 245 height 26
type input "sagemcom"
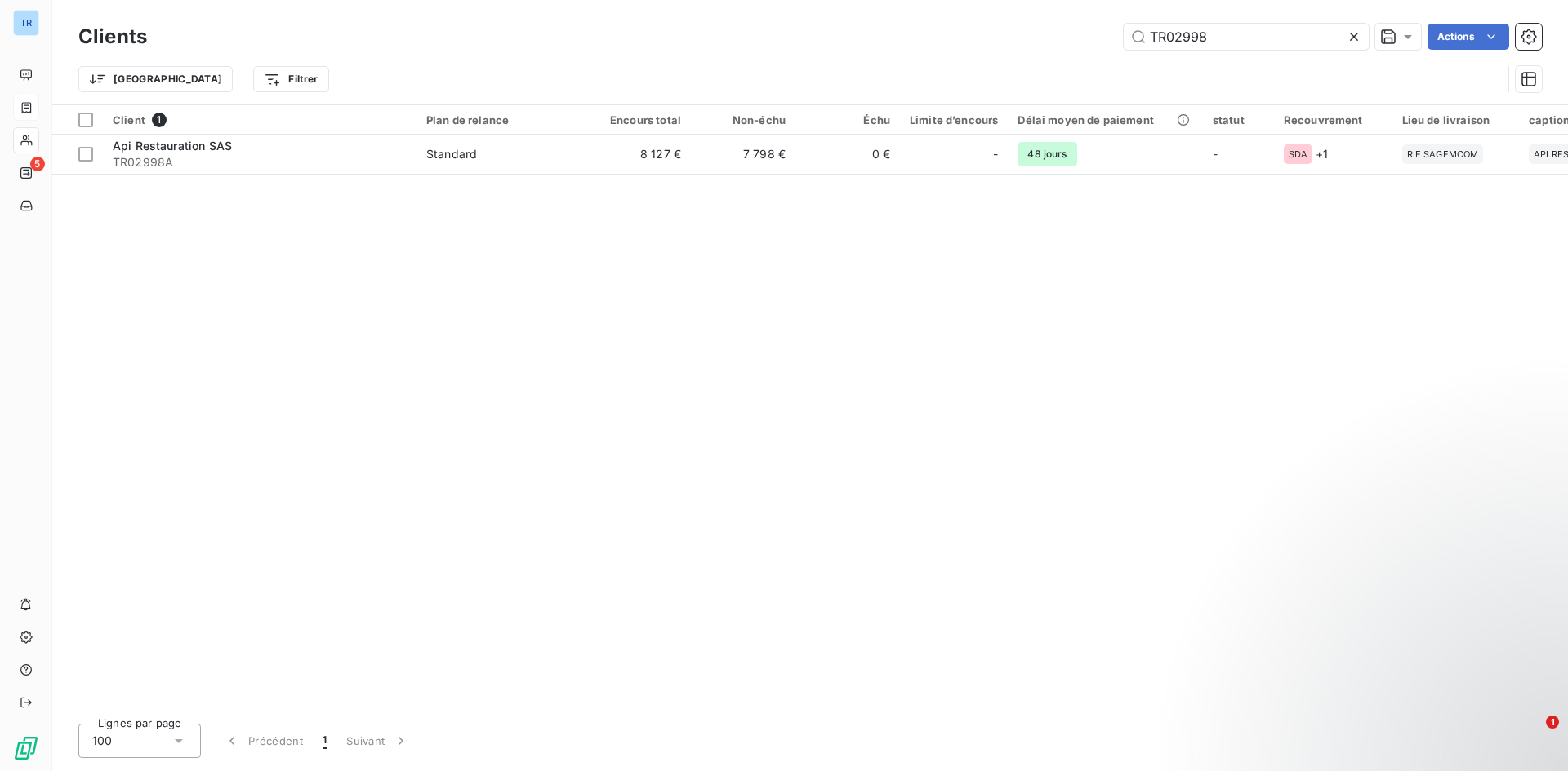
type input "GW02387"
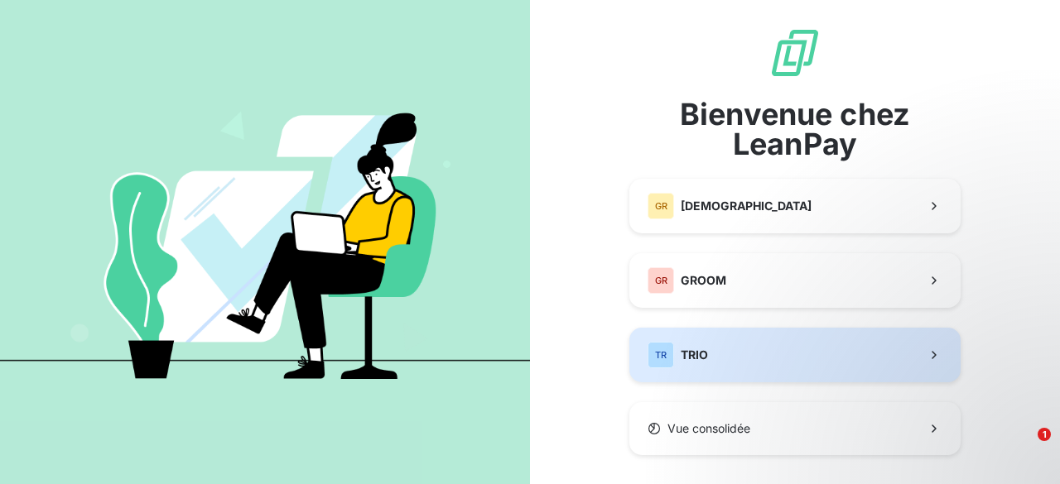
click at [691, 356] on span "TRIO" at bounding box center [694, 355] width 27 height 17
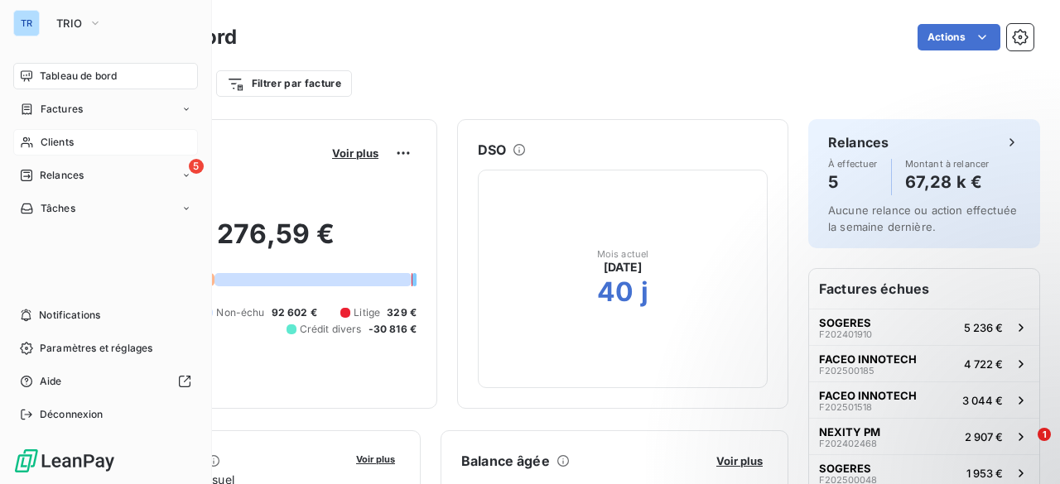
click at [72, 140] on span "Clients" at bounding box center [57, 142] width 33 height 15
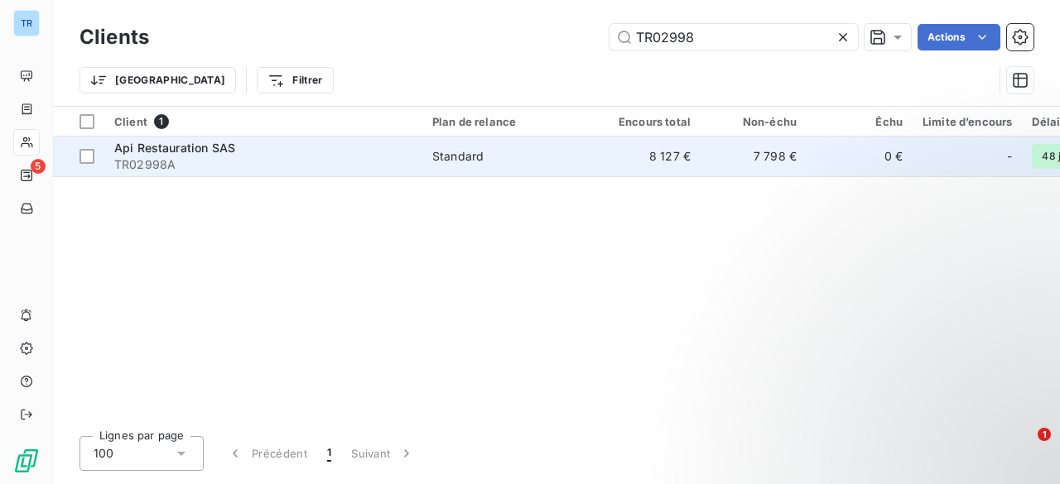
type input "TR02998"
click at [305, 147] on div "Api Restauration SAS" at bounding box center [263, 148] width 298 height 17
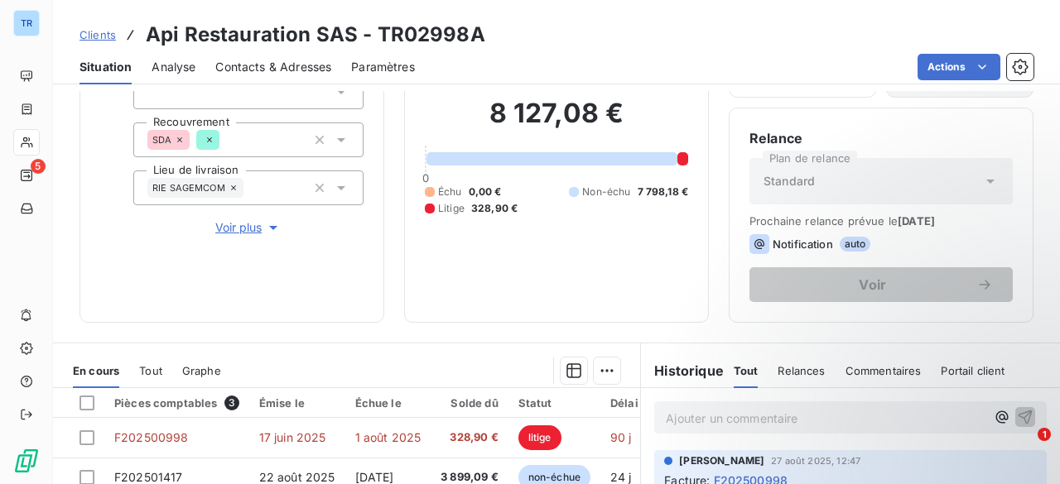
scroll to position [331, 0]
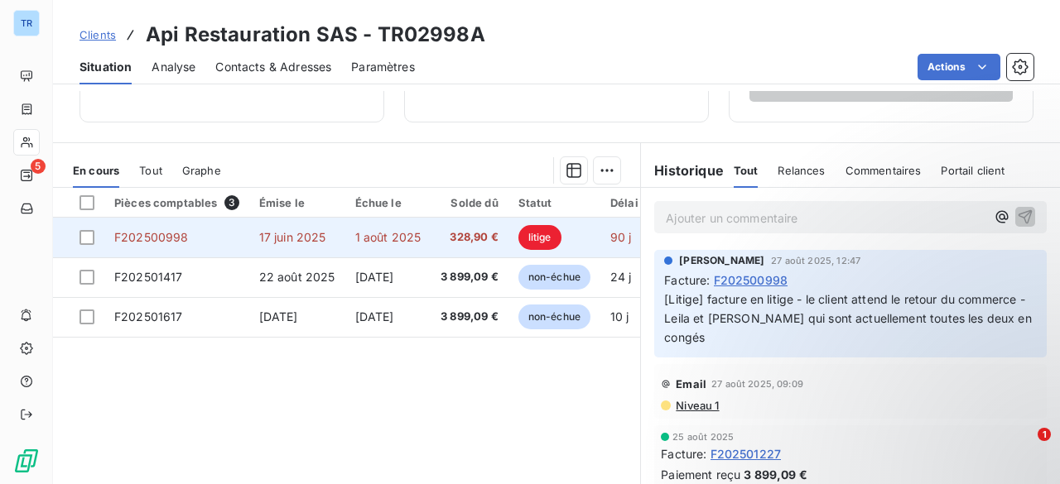
click at [412, 228] on td "1 août 2025" at bounding box center [388, 238] width 86 height 40
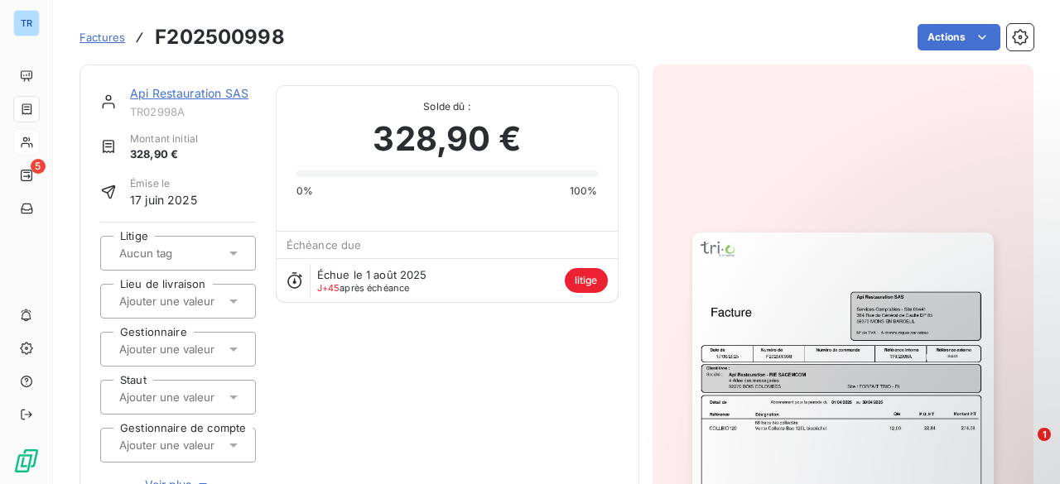
click at [734, 304] on img "button" at bounding box center [842, 446] width 301 height 426
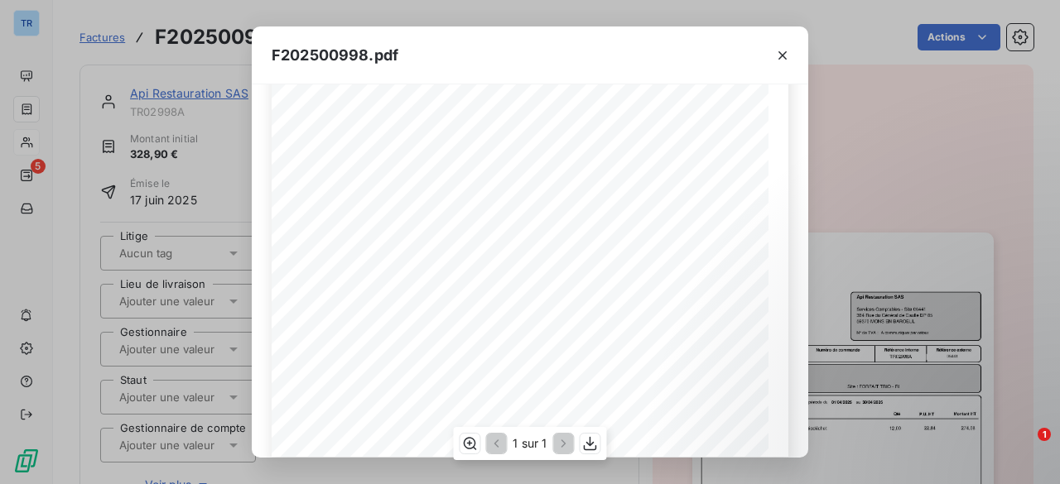
scroll to position [368, 0]
click at [782, 51] on icon "button" at bounding box center [782, 55] width 17 height 17
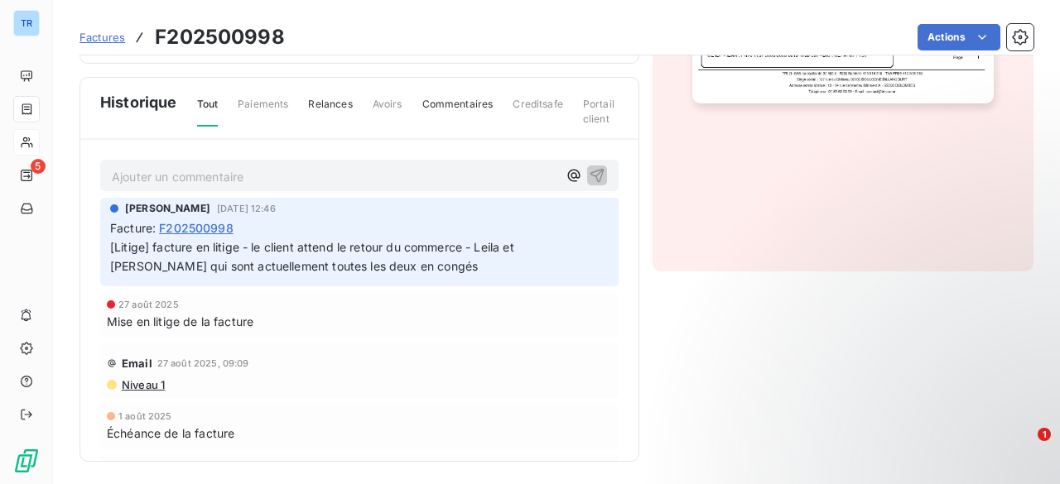
scroll to position [557, 0]
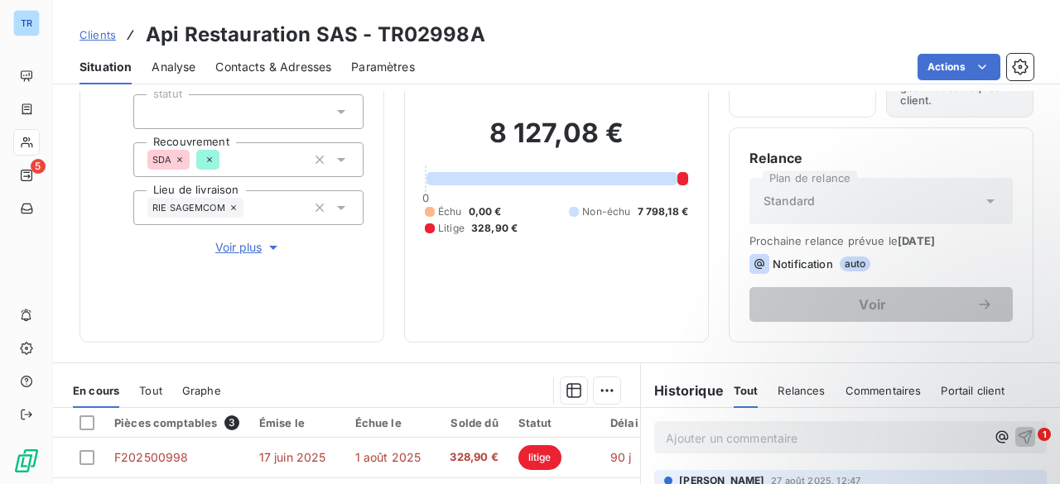
scroll to position [402, 0]
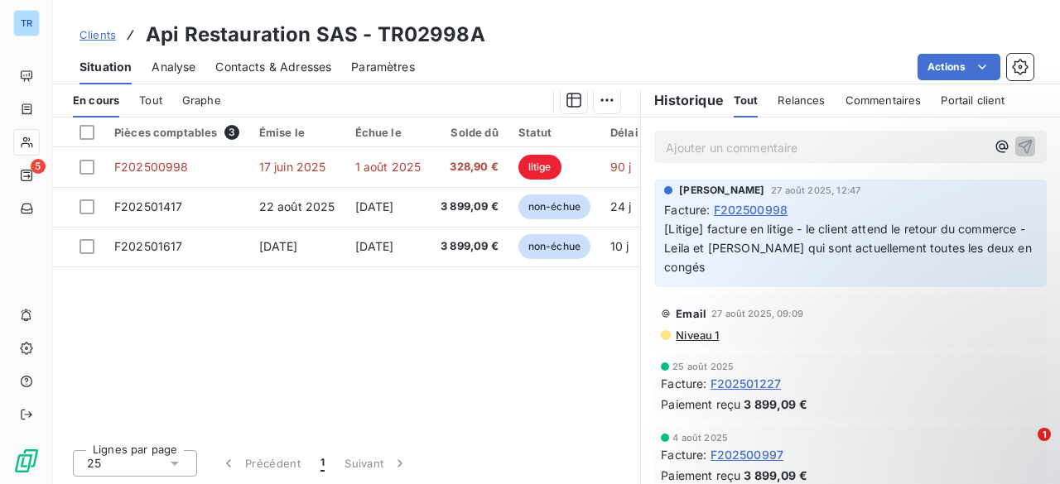
click at [147, 94] on span "Tout" at bounding box center [150, 100] width 23 height 13
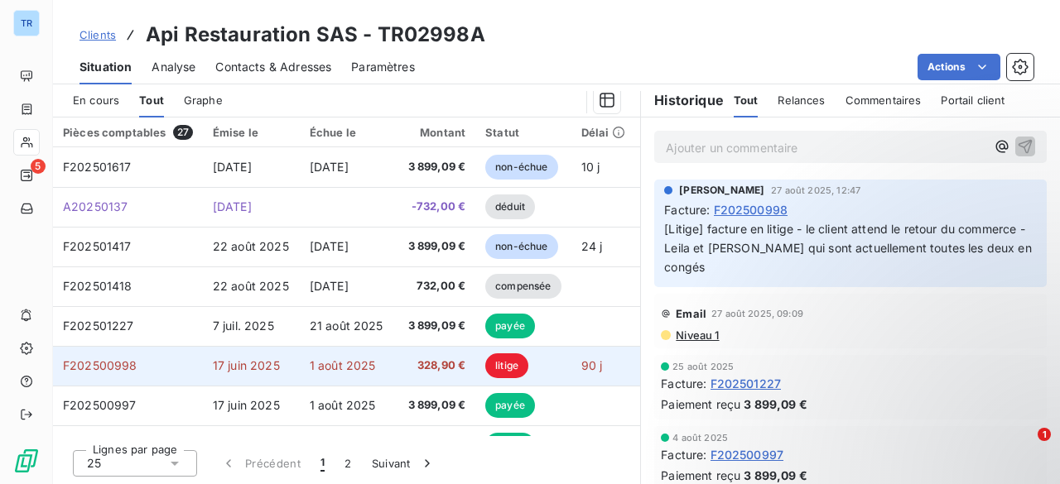
scroll to position [83, 0]
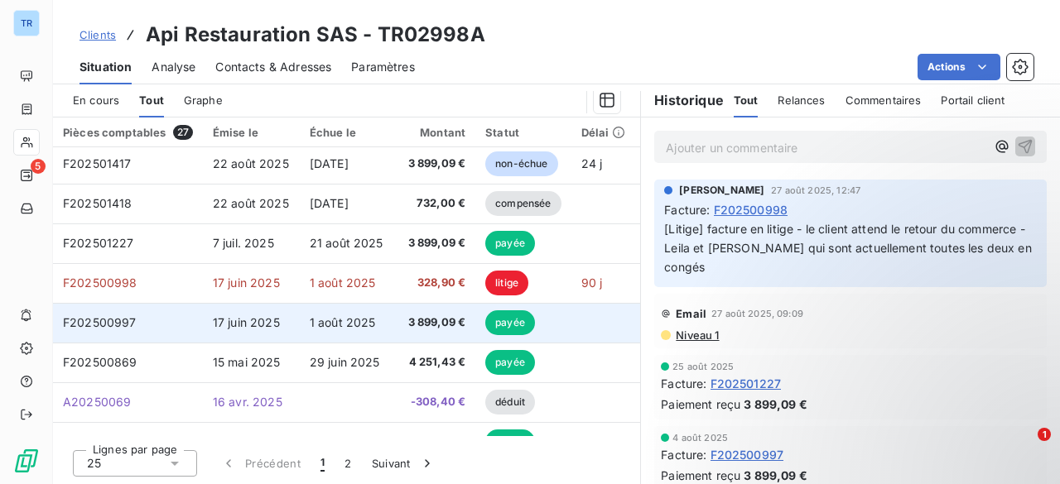
click at [369, 322] on span "1 août 2025" at bounding box center [343, 322] width 66 height 14
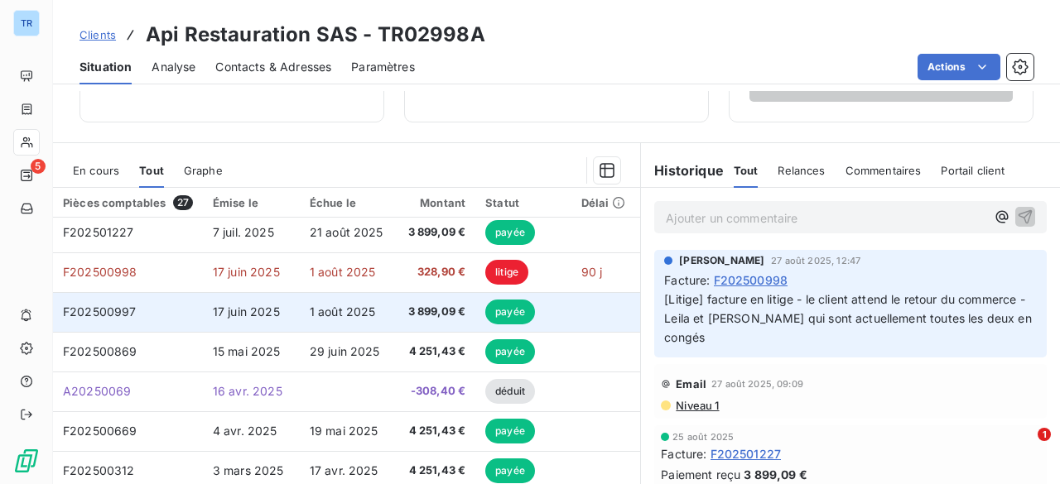
scroll to position [166, 0]
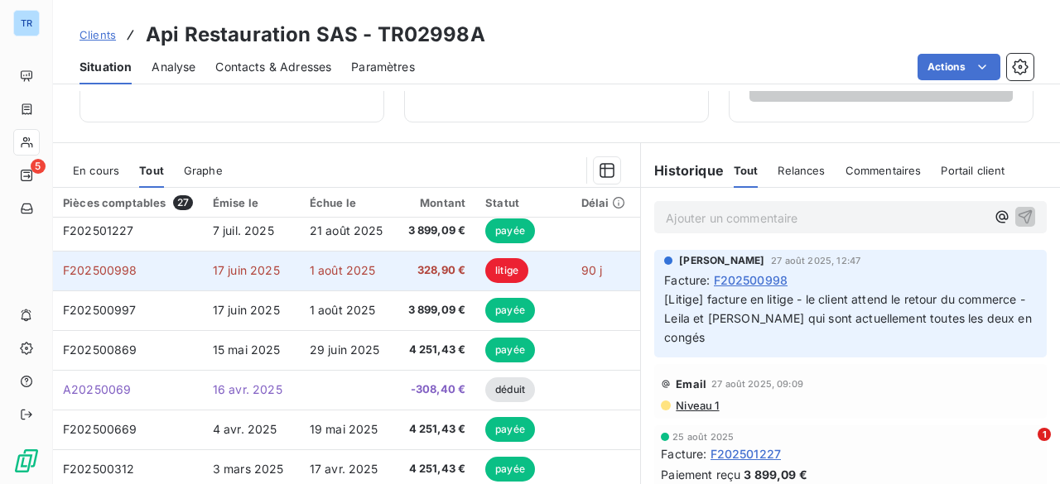
click at [348, 263] on span "1 août 2025" at bounding box center [343, 270] width 66 height 14
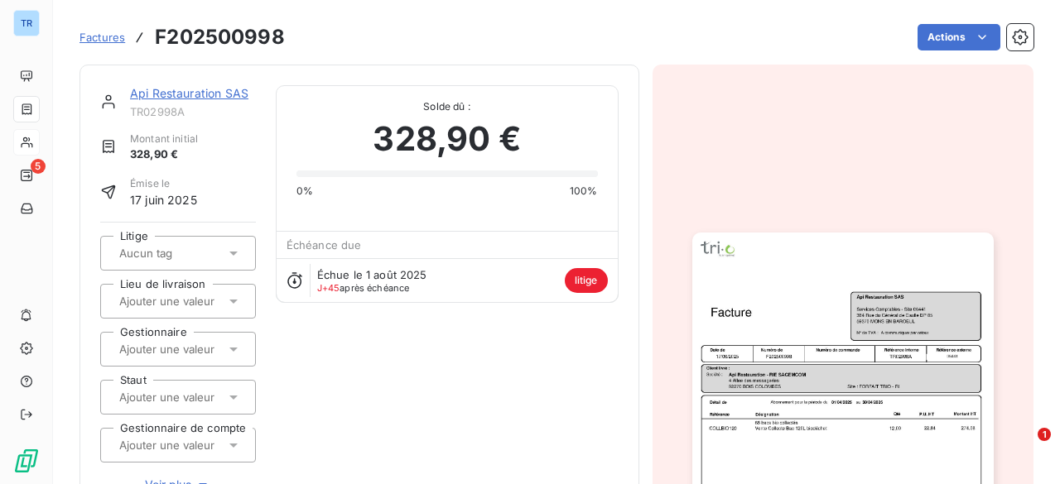
click at [746, 327] on img "button" at bounding box center [842, 446] width 301 height 426
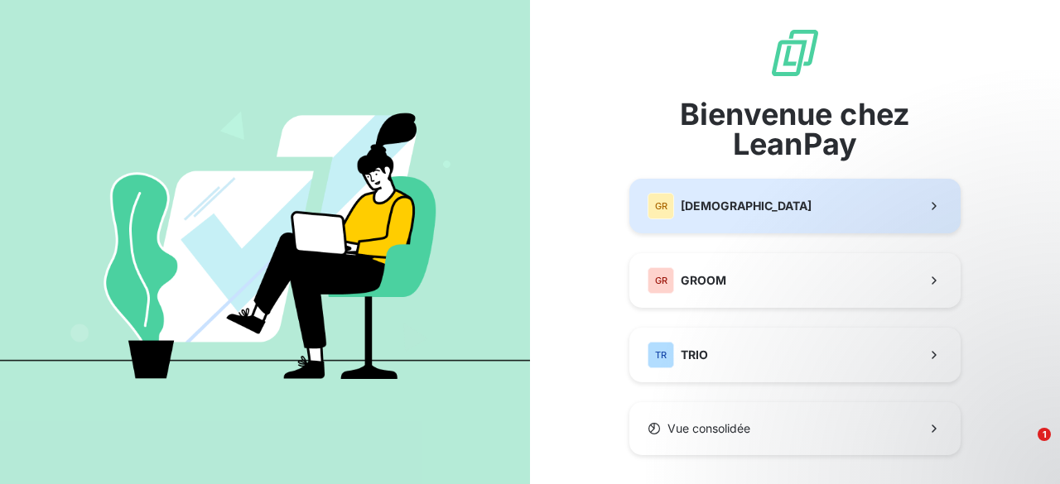
click at [742, 216] on div "GR GREENWISHES" at bounding box center [729, 206] width 164 height 26
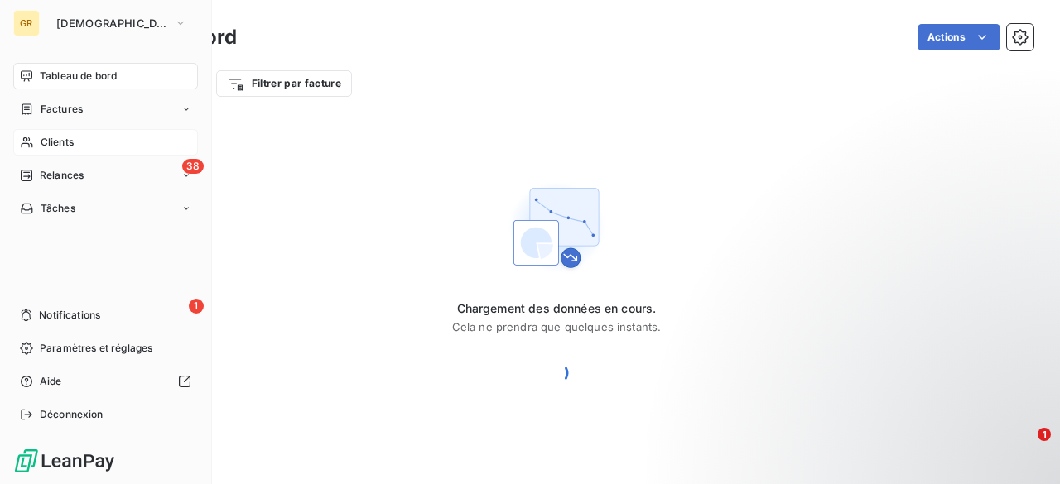
click at [75, 137] on div "Clients" at bounding box center [105, 142] width 185 height 26
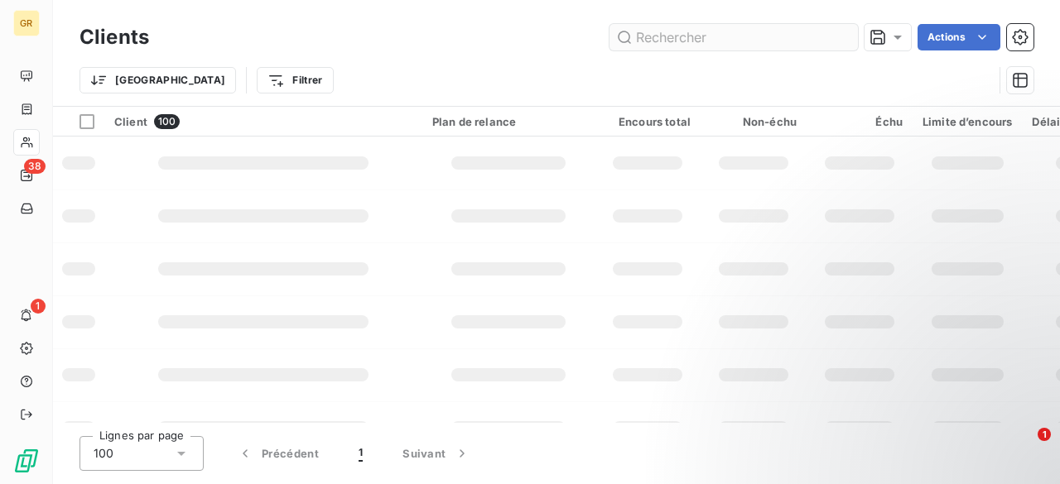
click at [808, 27] on input "text" at bounding box center [733, 37] width 248 height 26
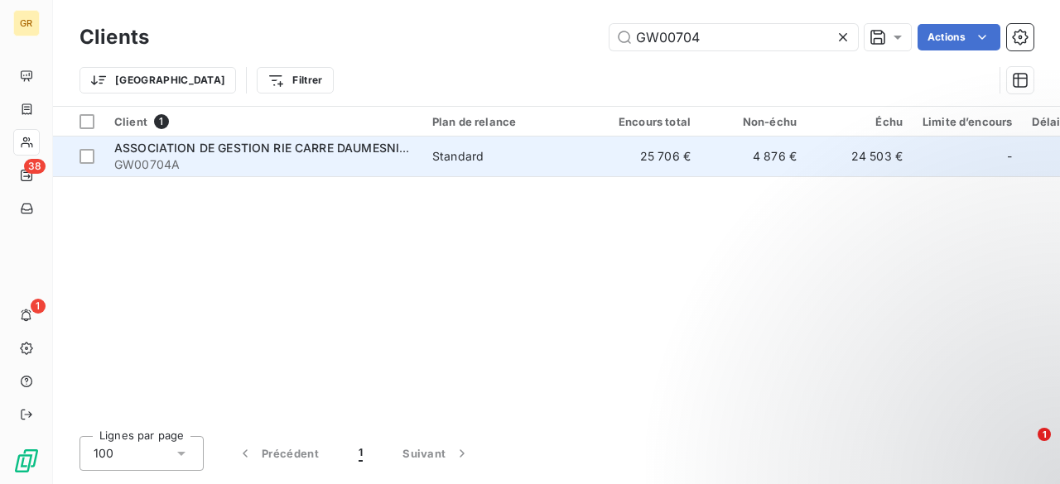
type input "GW00704"
click at [275, 150] on span "ASSOCIATION DE GESTION RIE CARRE DAUMESNIL CNES" at bounding box center [277, 148] width 327 height 14
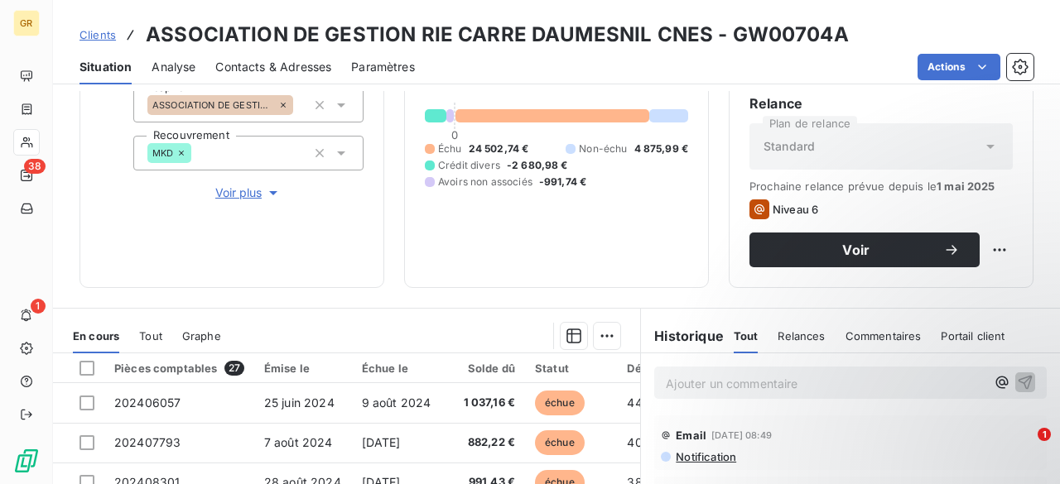
scroll to position [248, 0]
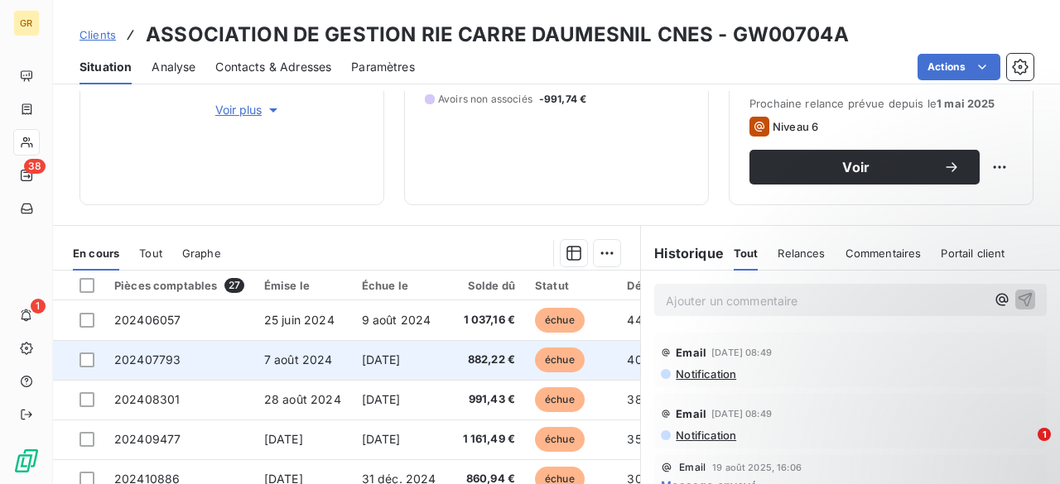
click at [260, 363] on td "7 août 2024" at bounding box center [303, 360] width 98 height 40
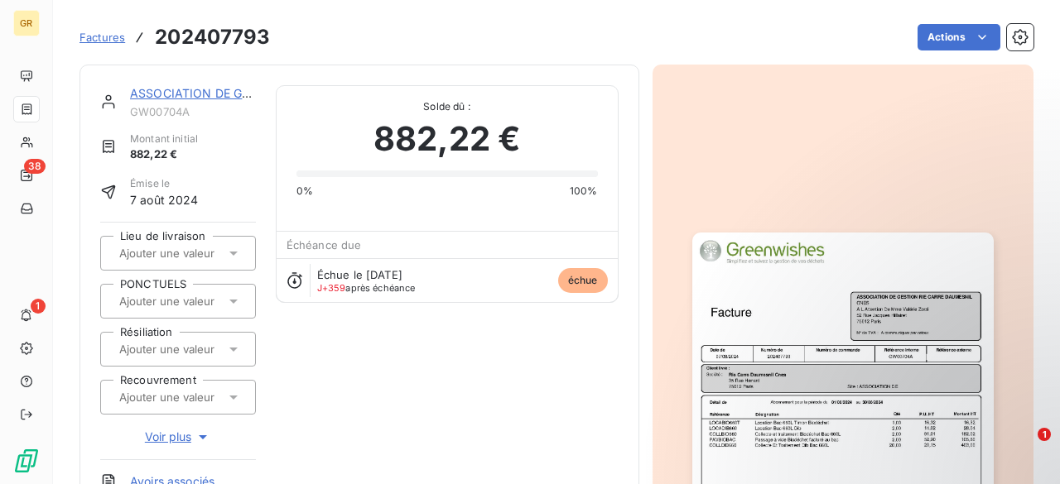
click at [838, 310] on img "button" at bounding box center [842, 446] width 301 height 426
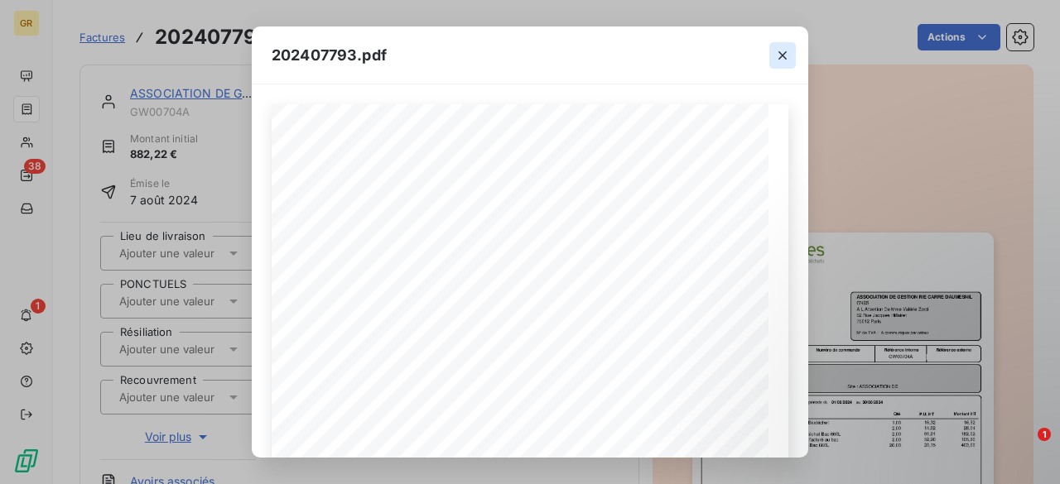
click at [780, 59] on icon "button" at bounding box center [782, 55] width 17 height 17
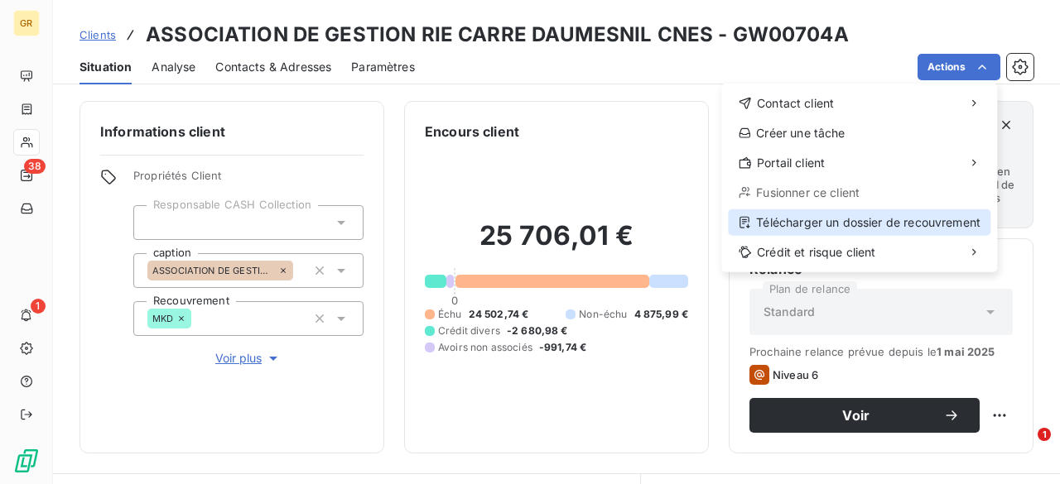
click at [825, 228] on div "Télécharger un dossier de recouvrement" at bounding box center [859, 222] width 262 height 26
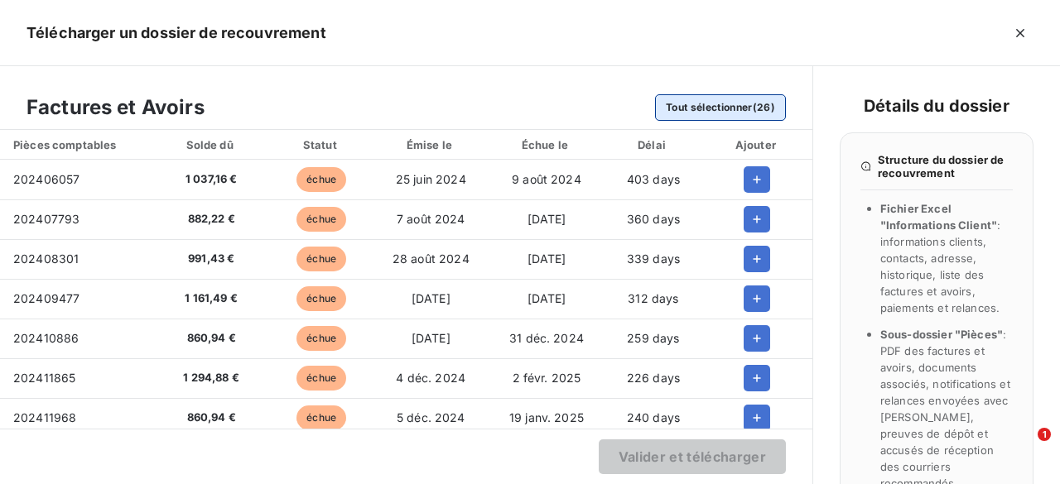
click at [699, 105] on button "Tout sélectionner (26)" at bounding box center [720, 107] width 131 height 26
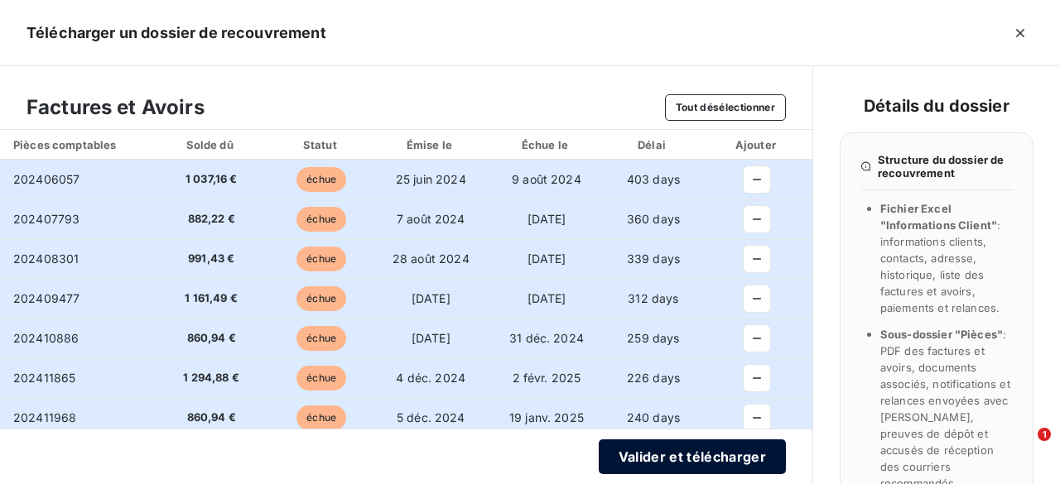
click at [710, 455] on button "Valider et télécharger" at bounding box center [692, 457] width 187 height 35
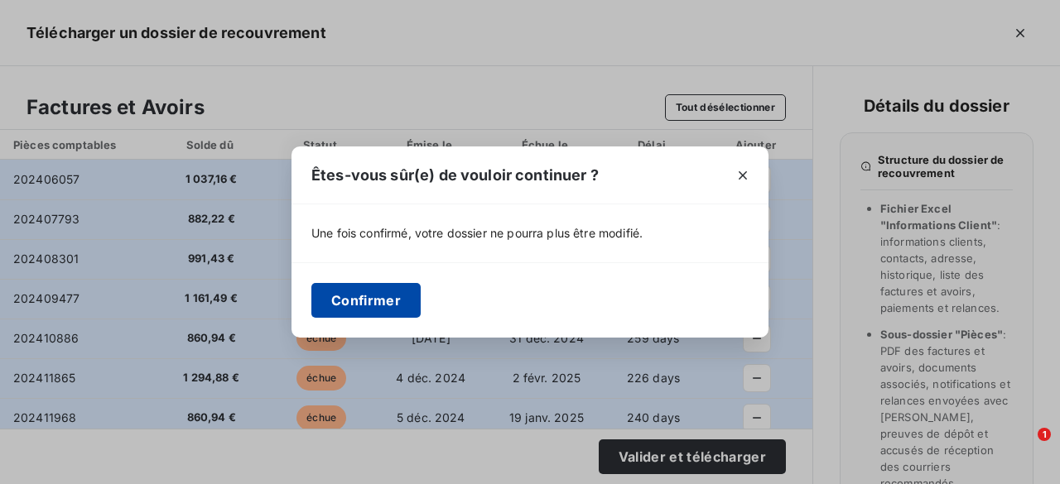
click at [376, 292] on button "Confirmer" at bounding box center [365, 300] width 109 height 35
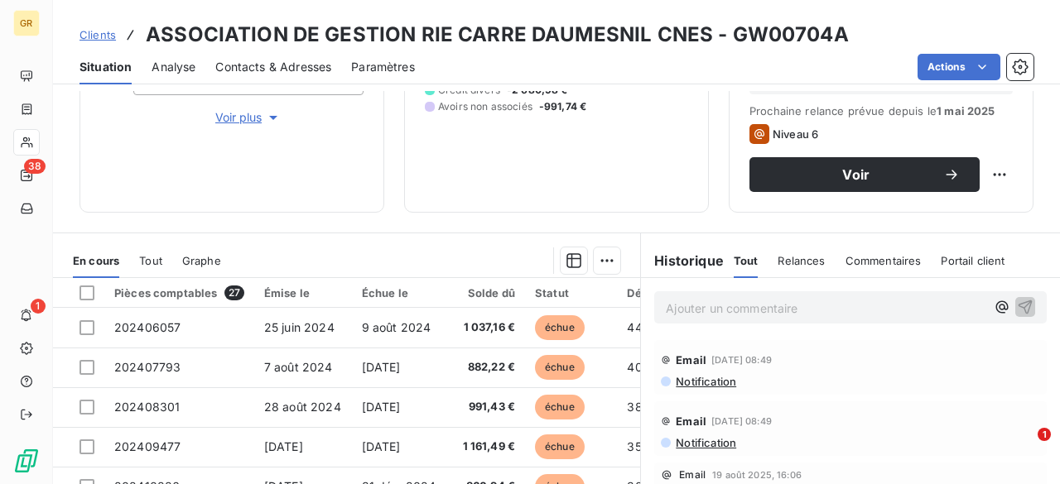
scroll to position [248, 0]
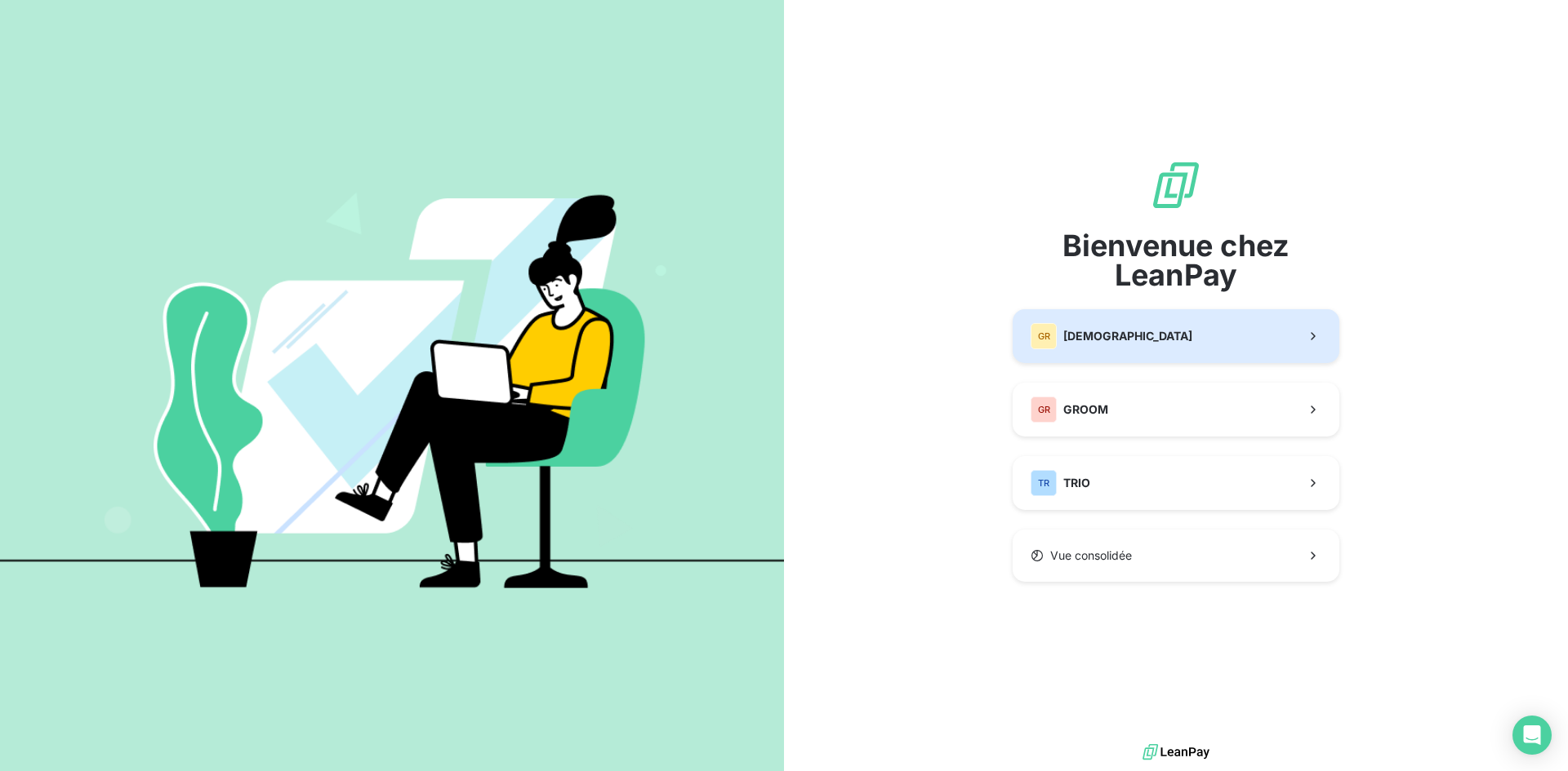
click at [1069, 338] on span "[DEMOGRAPHIC_DATA]" at bounding box center [1127, 336] width 129 height 17
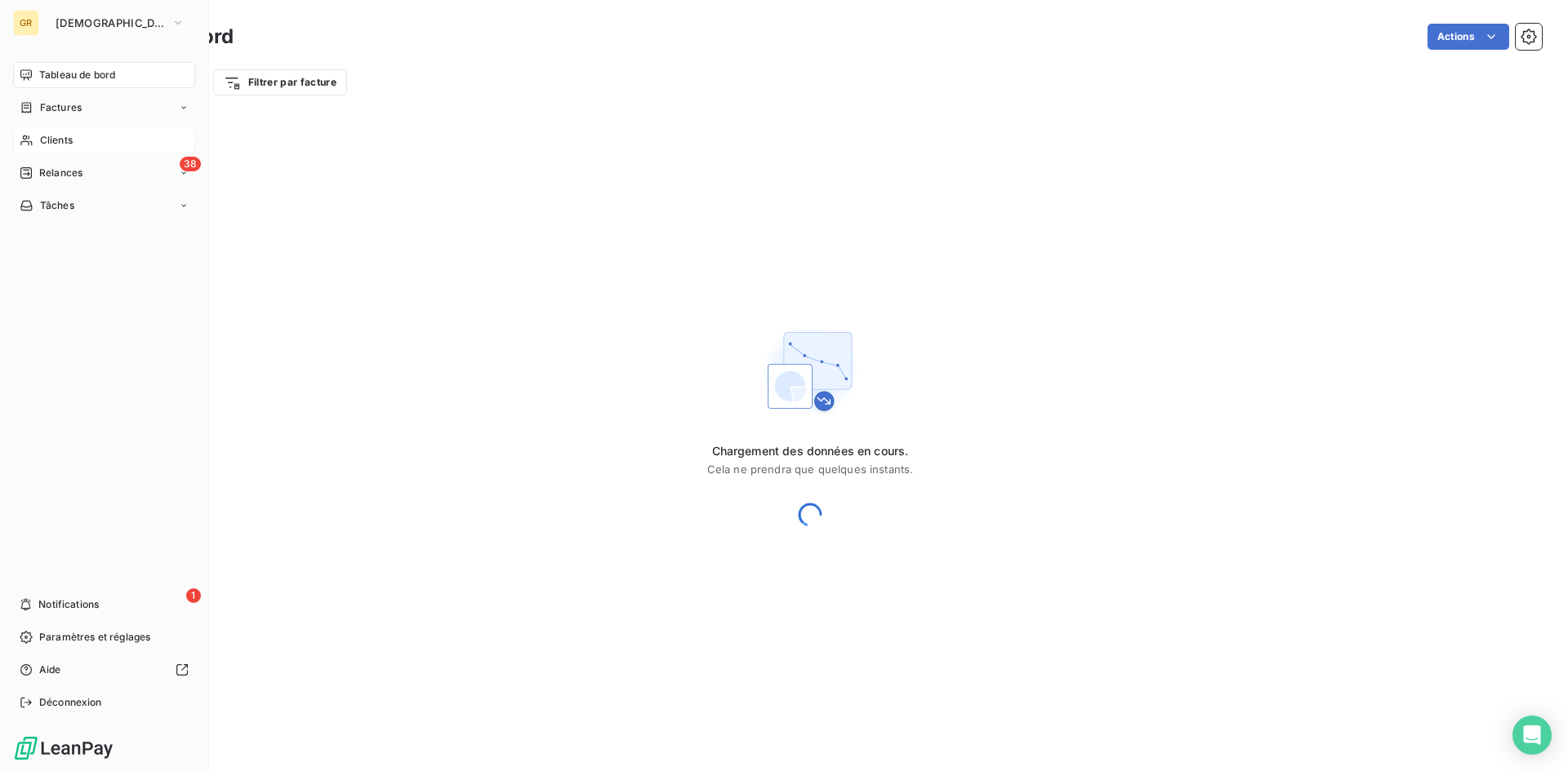
click at [69, 149] on div "Clients" at bounding box center [104, 140] width 182 height 26
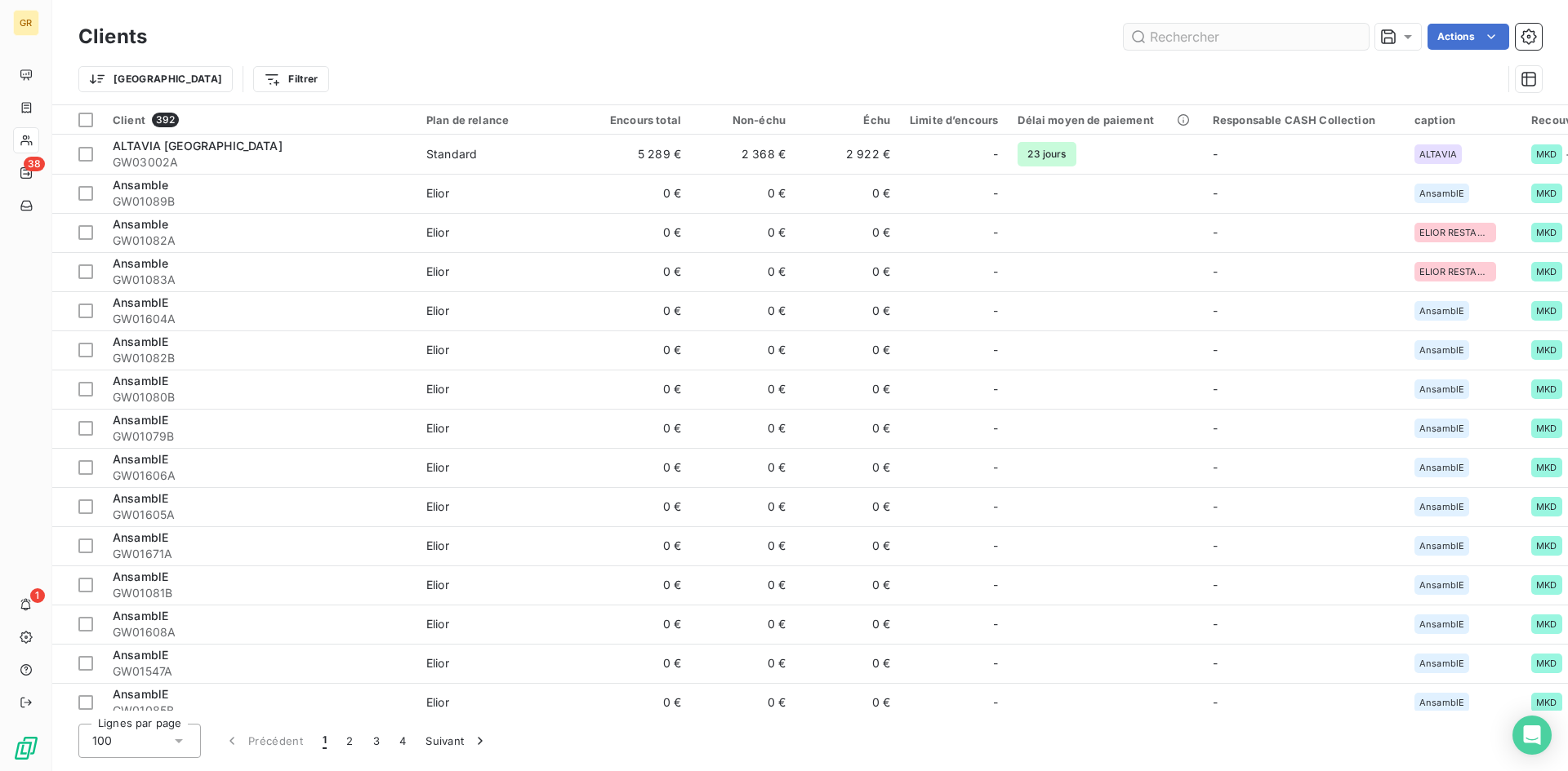
click at [1171, 35] on input "text" at bounding box center [1246, 36] width 245 height 26
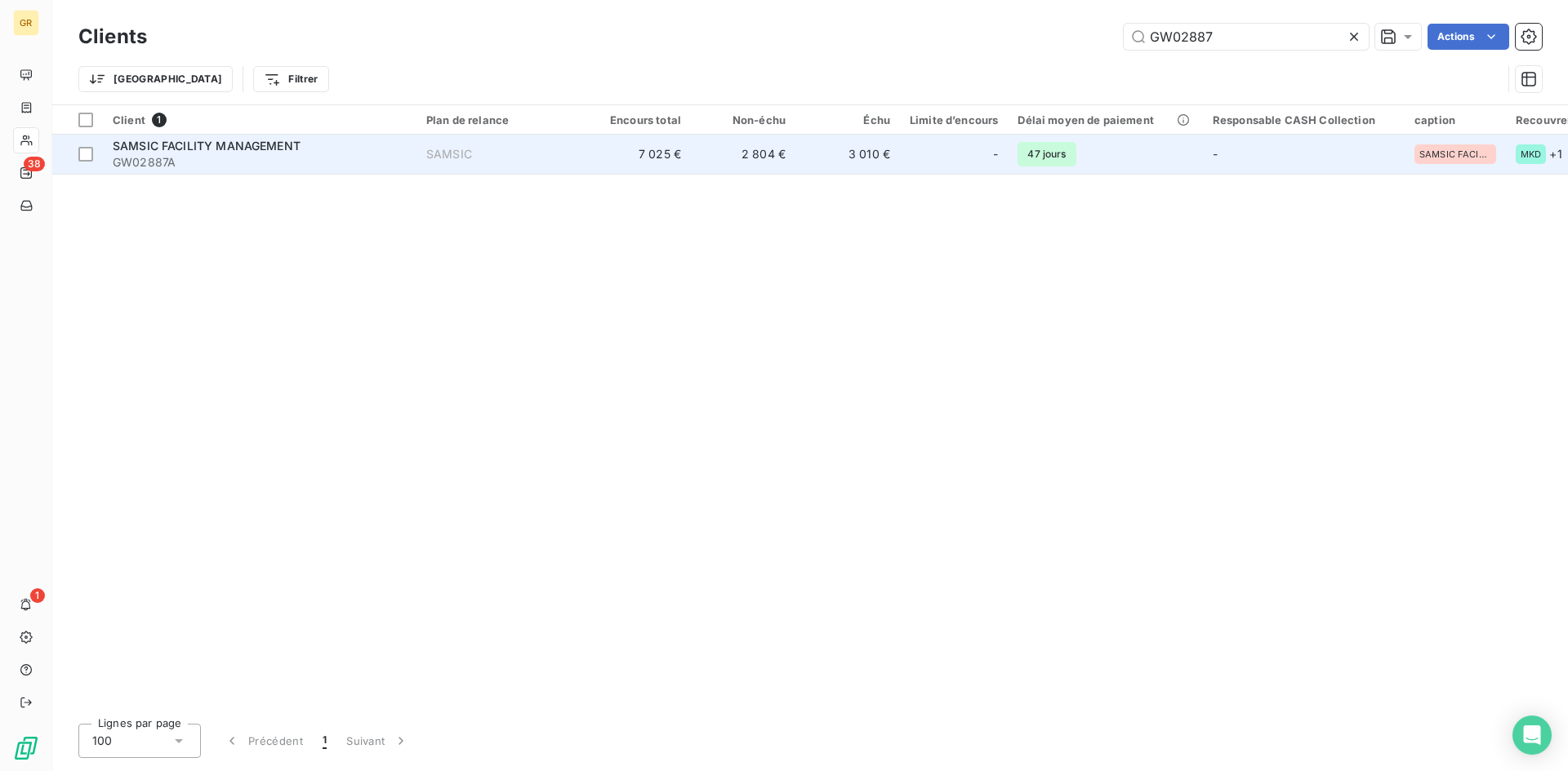
type input "GW02887"
click at [296, 167] on span "GW02887A" at bounding box center [259, 162] width 294 height 17
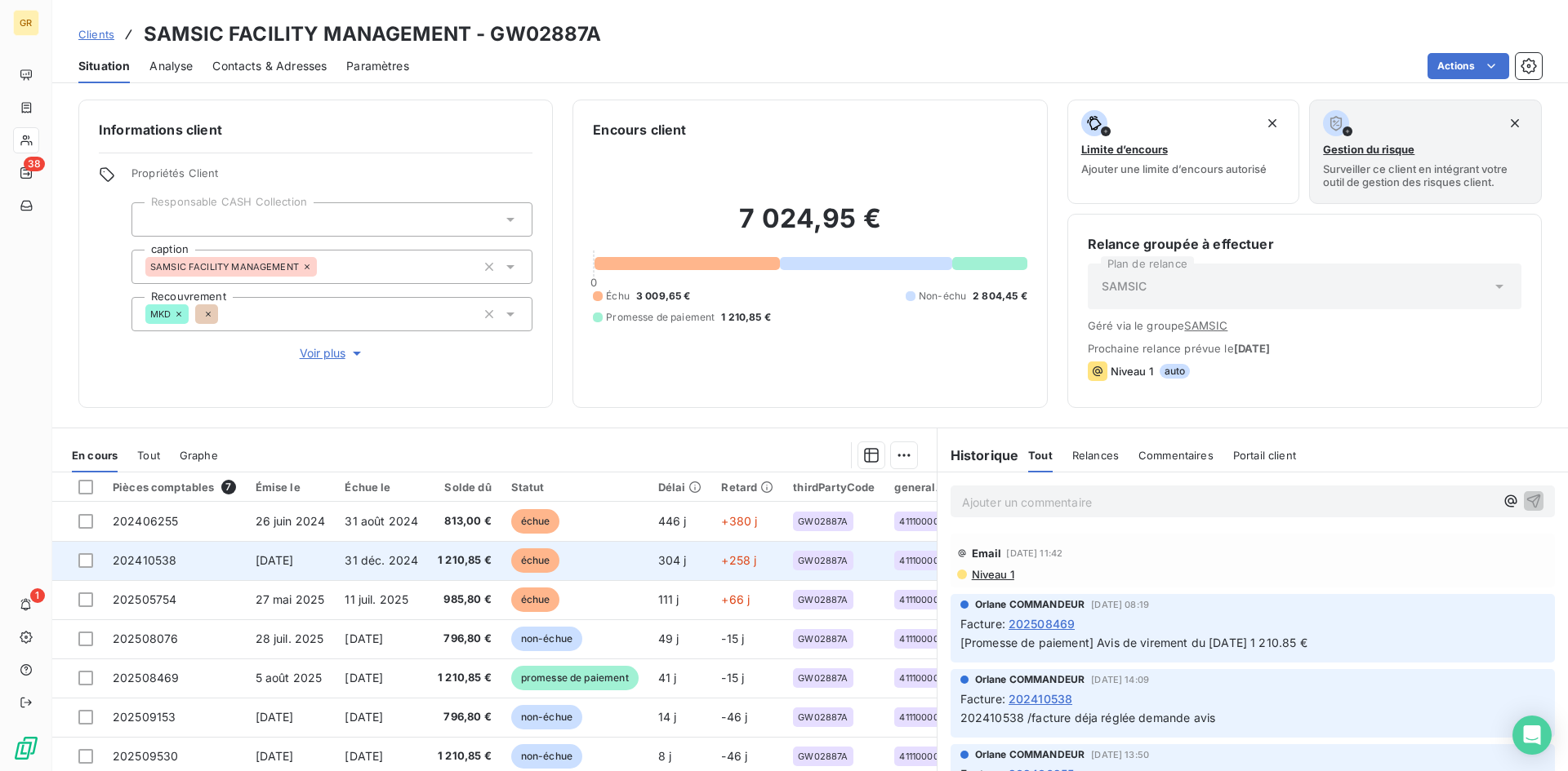
scroll to position [64, 0]
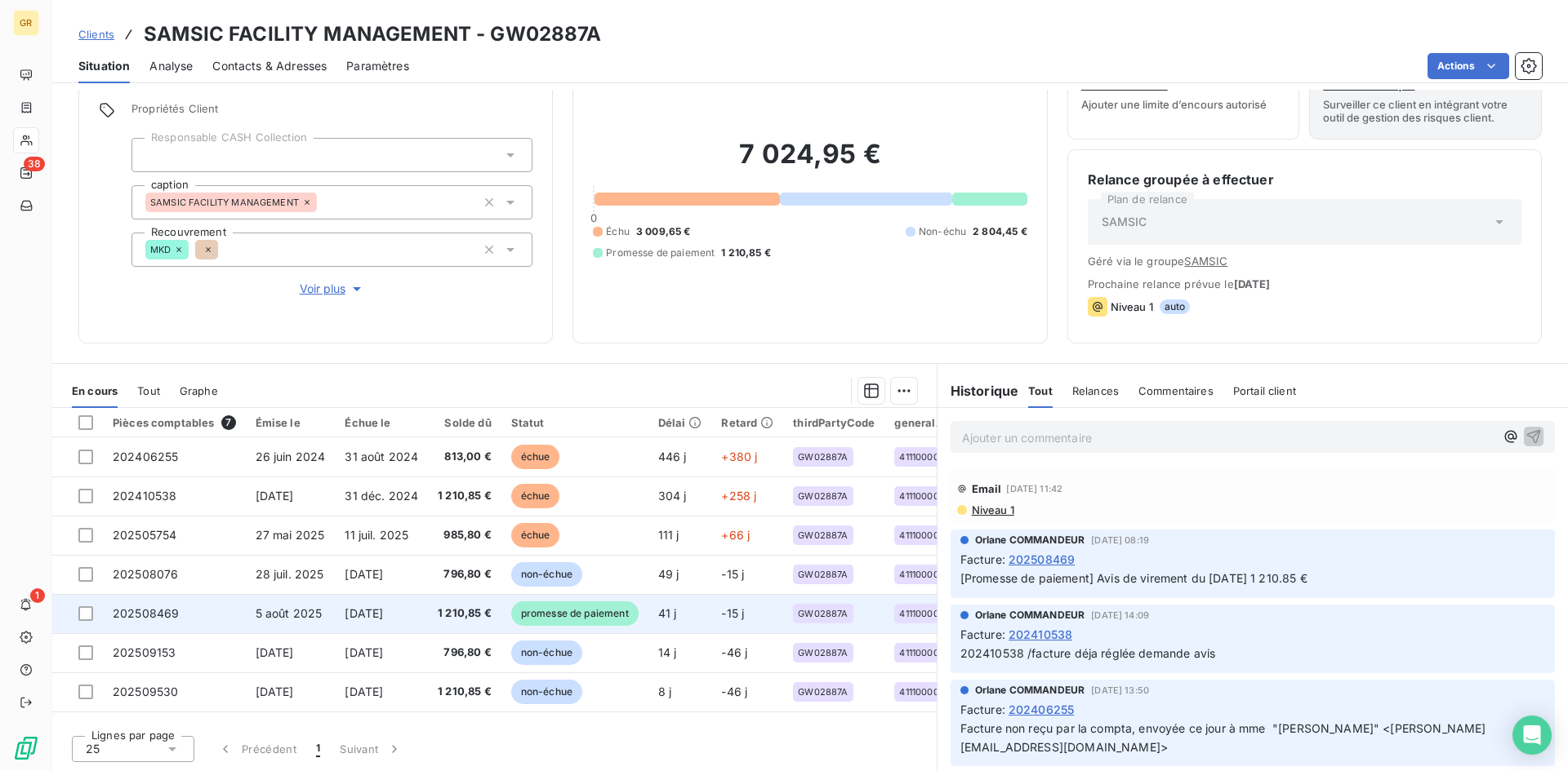
click at [322, 600] on td "5 août 2025" at bounding box center [290, 614] width 90 height 39
